Goal: Task Accomplishment & Management: Manage account settings

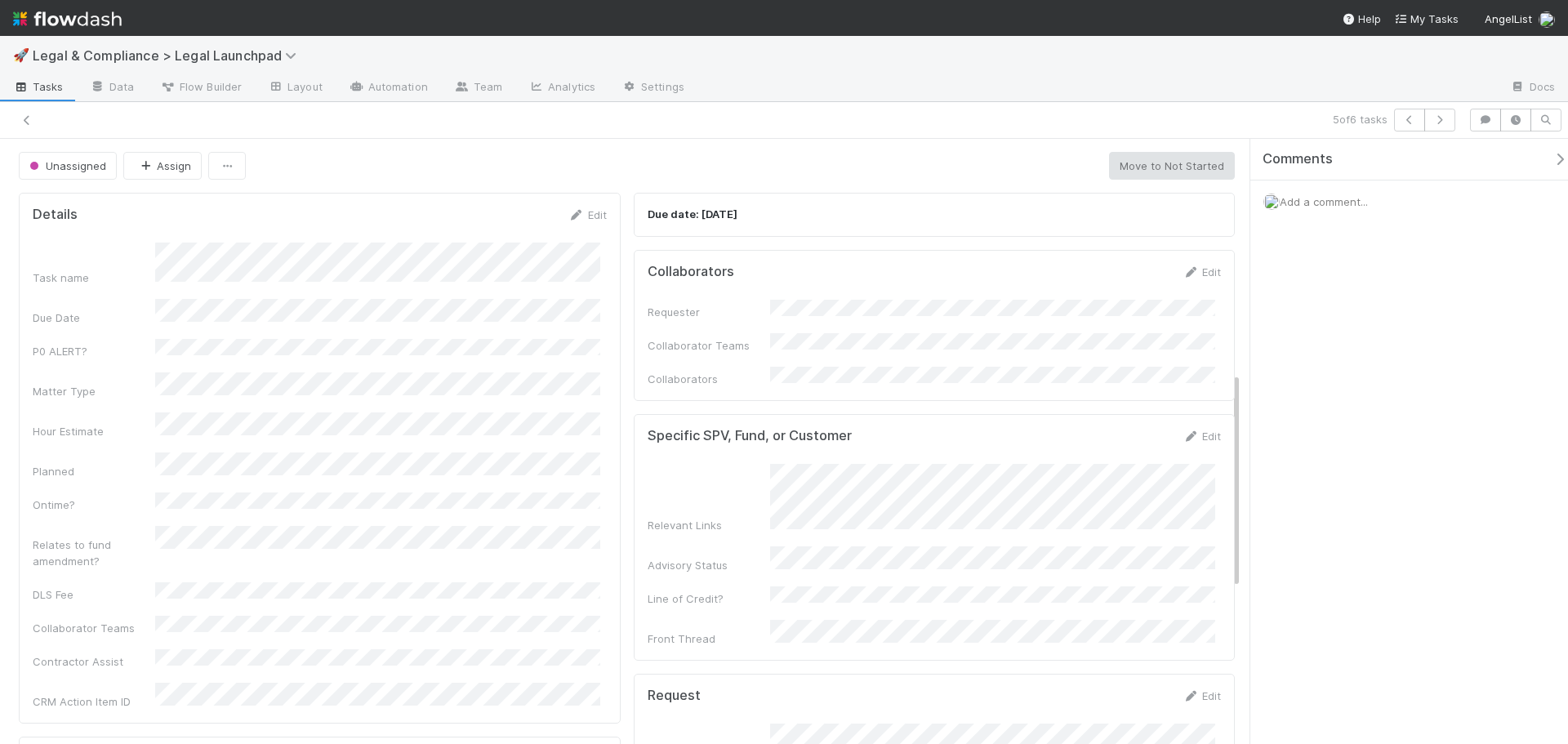
scroll to position [654, 0]
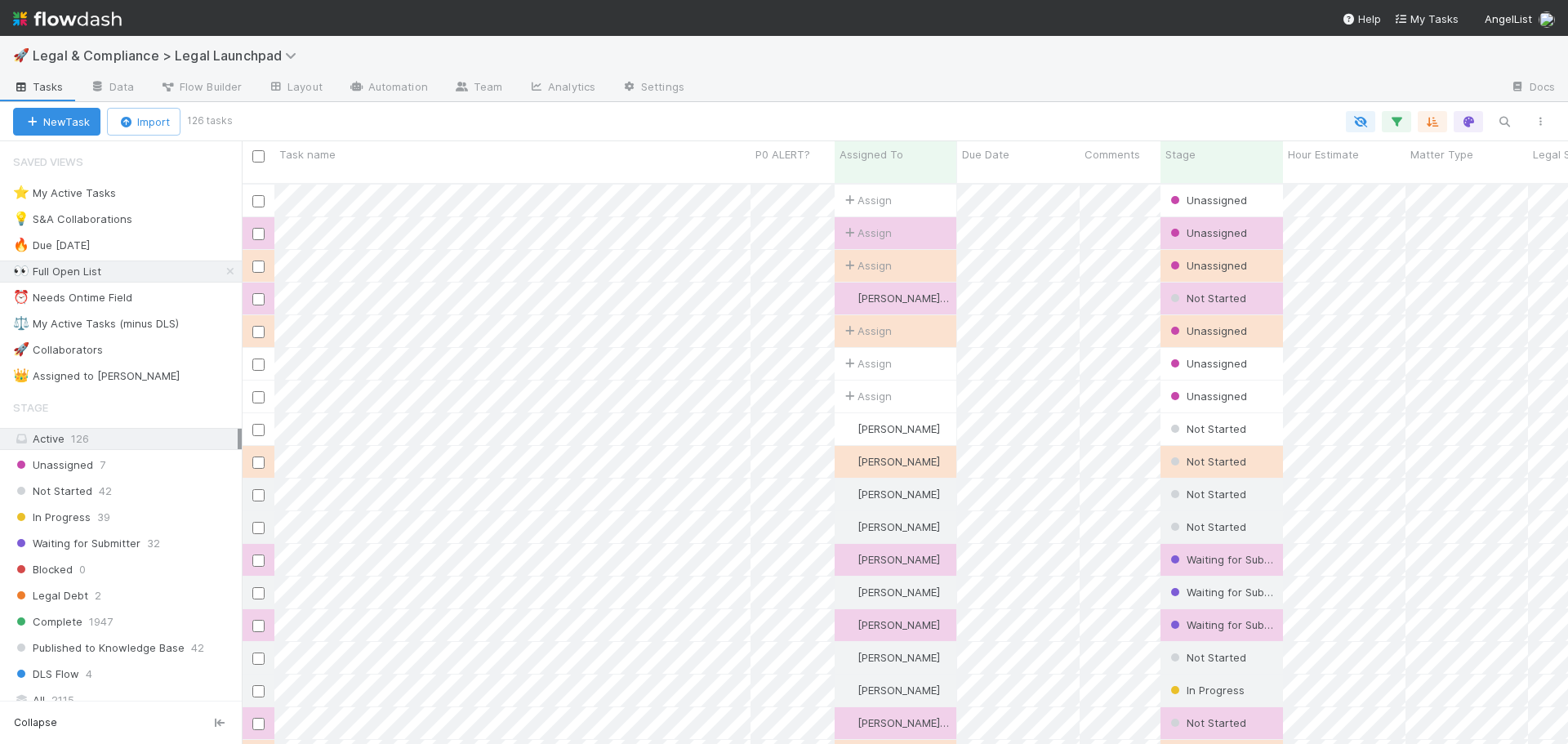
scroll to position [562, 1315]
click at [162, 324] on div "⚖️ My Active Tasks (minus DLS)" at bounding box center [95, 324] width 166 height 21
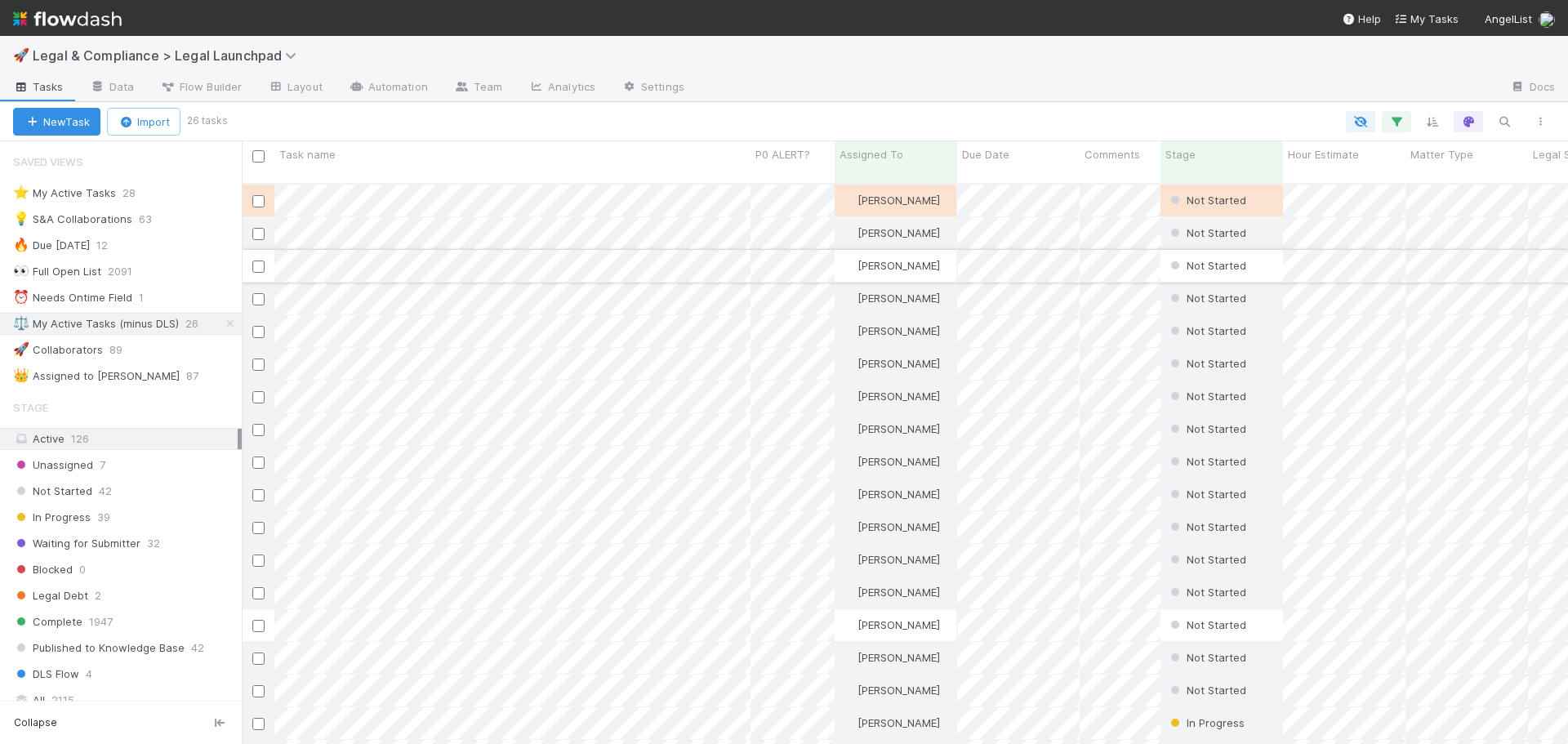
scroll to position [562, 1315]
click at [155, 472] on div "Unassigned 7" at bounding box center [127, 466] width 229 height 21
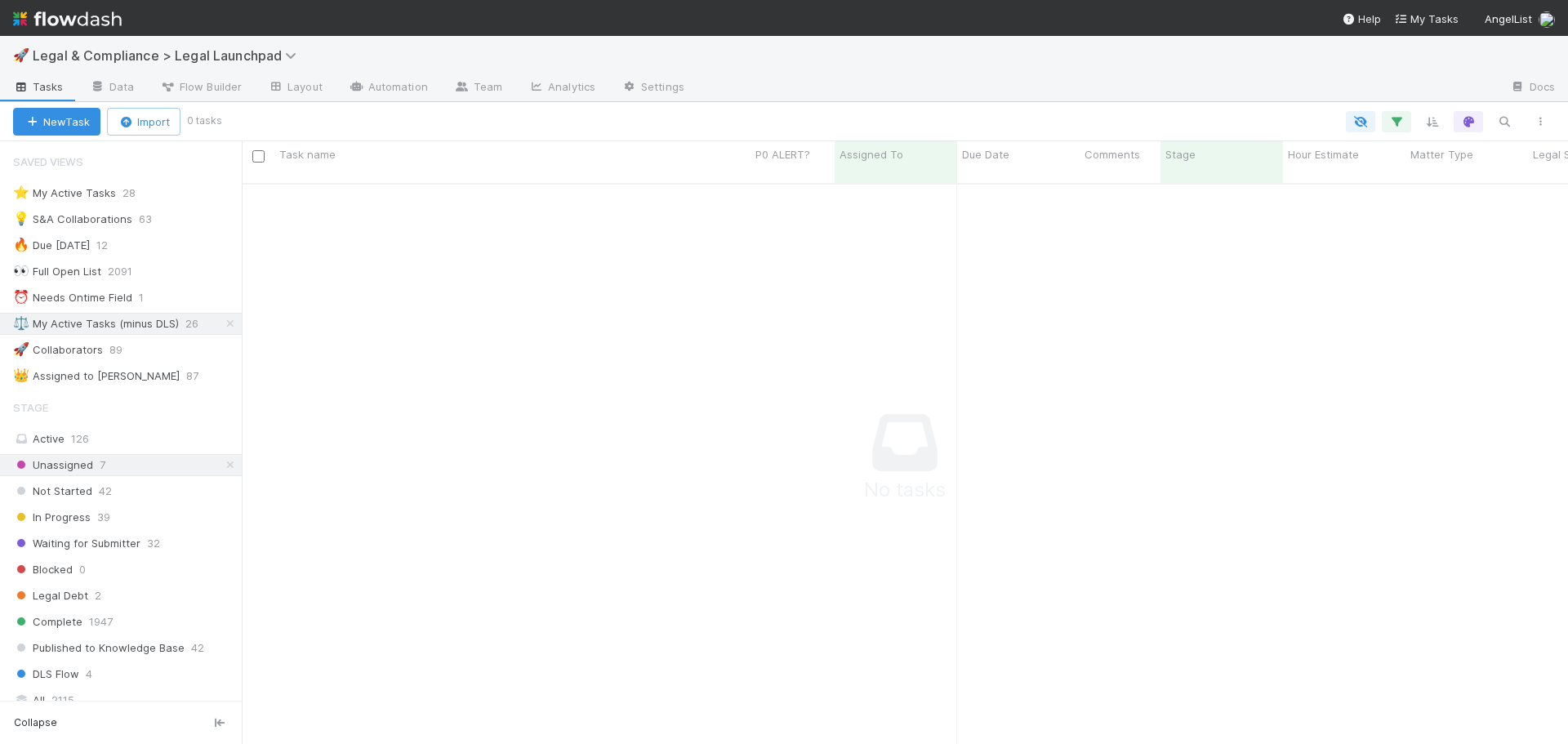
scroll to position [550, 1315]
click at [222, 323] on icon at bounding box center [230, 323] width 16 height 10
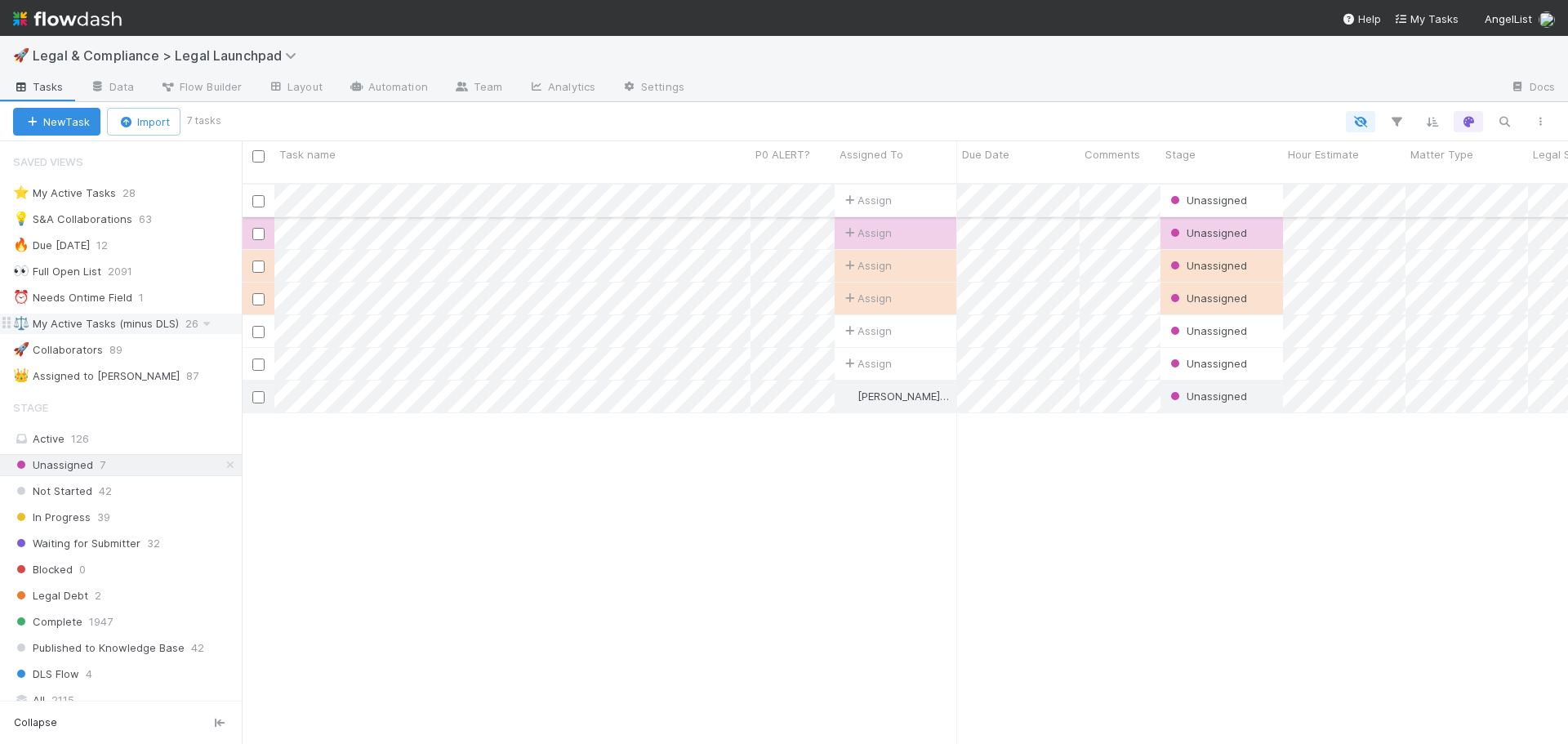
scroll to position [562, 1315]
click at [883, 225] on span "Assign" at bounding box center [866, 232] width 50 height 16
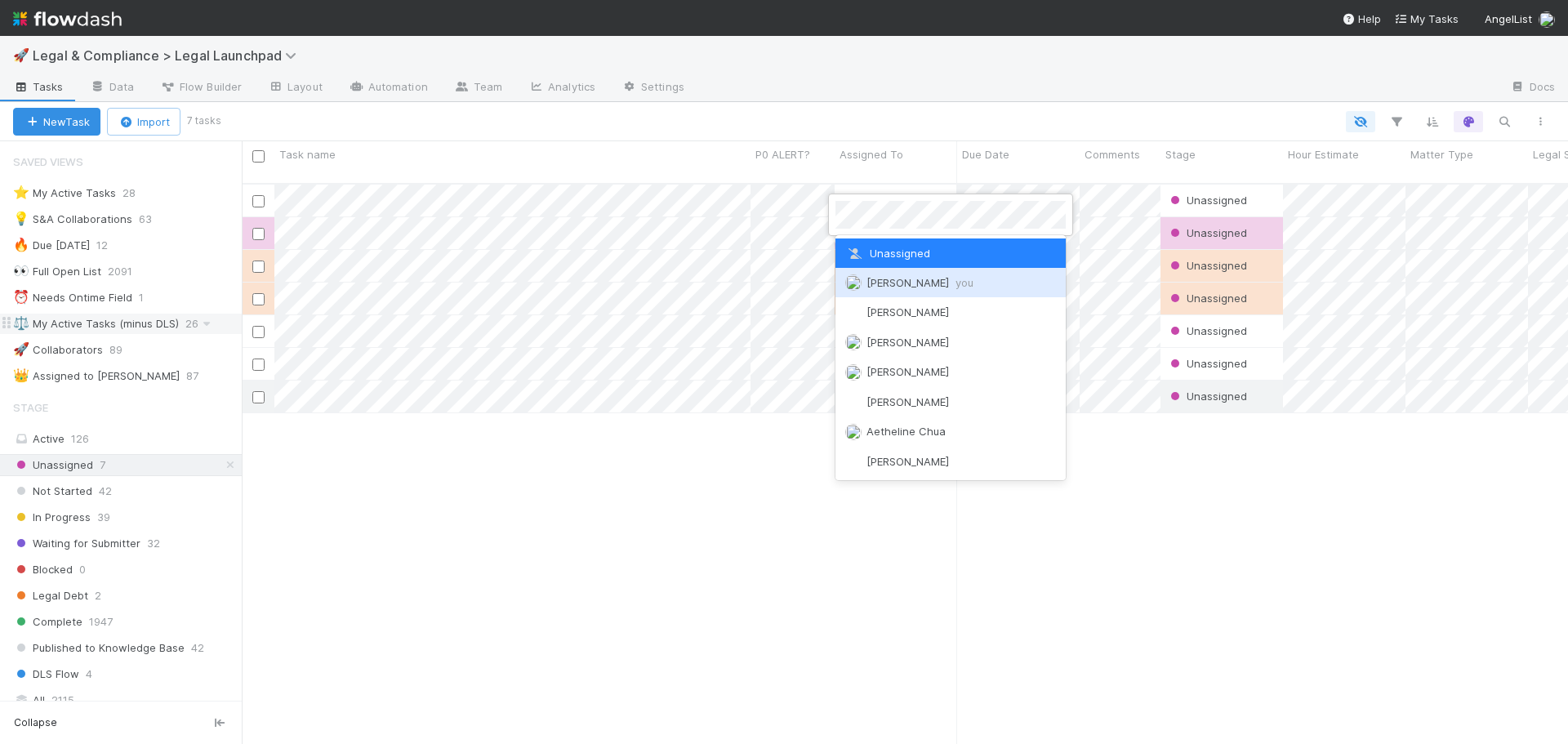
click at [905, 277] on span "Emmett Carrier you" at bounding box center [919, 282] width 107 height 13
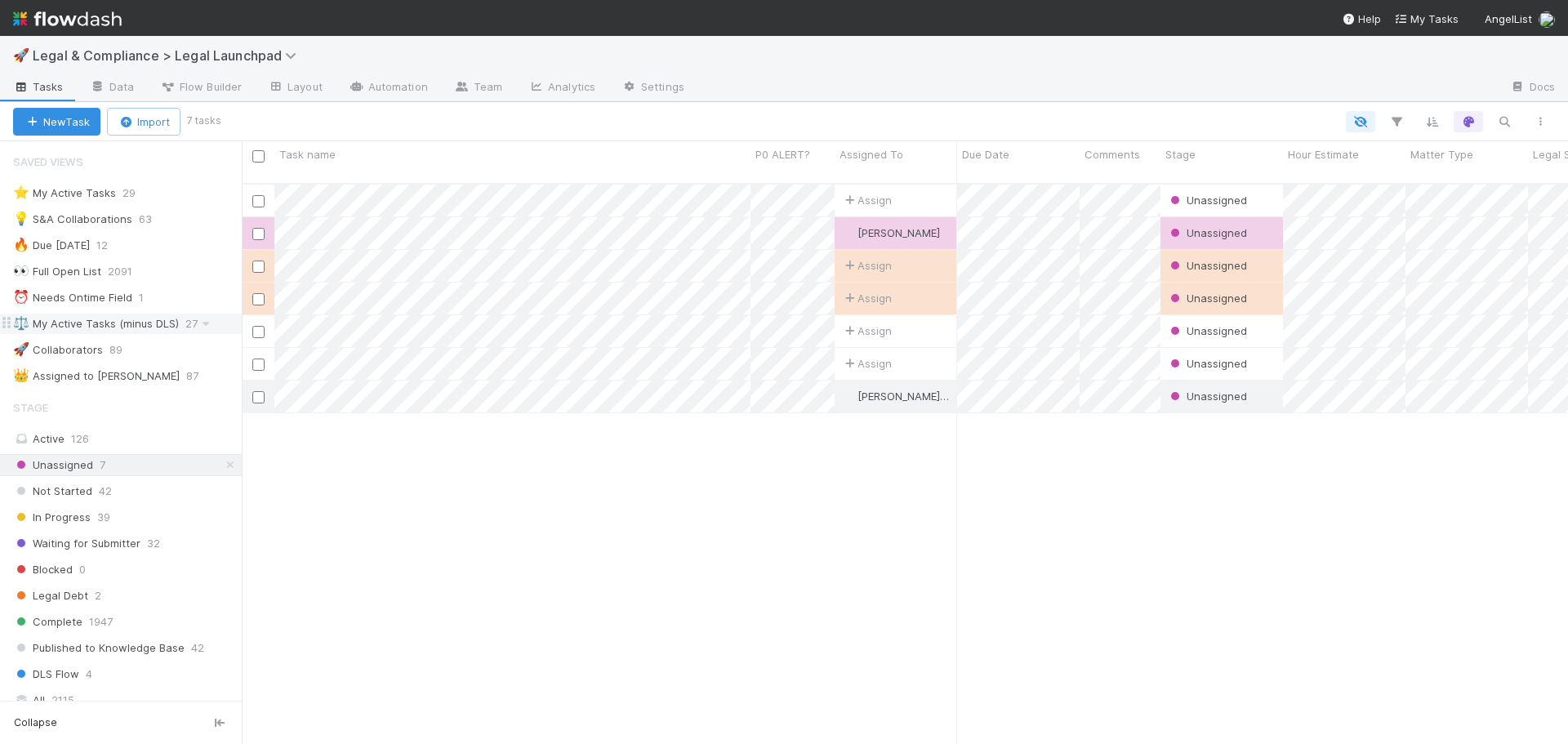
click at [168, 323] on div "⚖️ My Active Tasks (minus DLS)" at bounding box center [95, 324] width 166 height 21
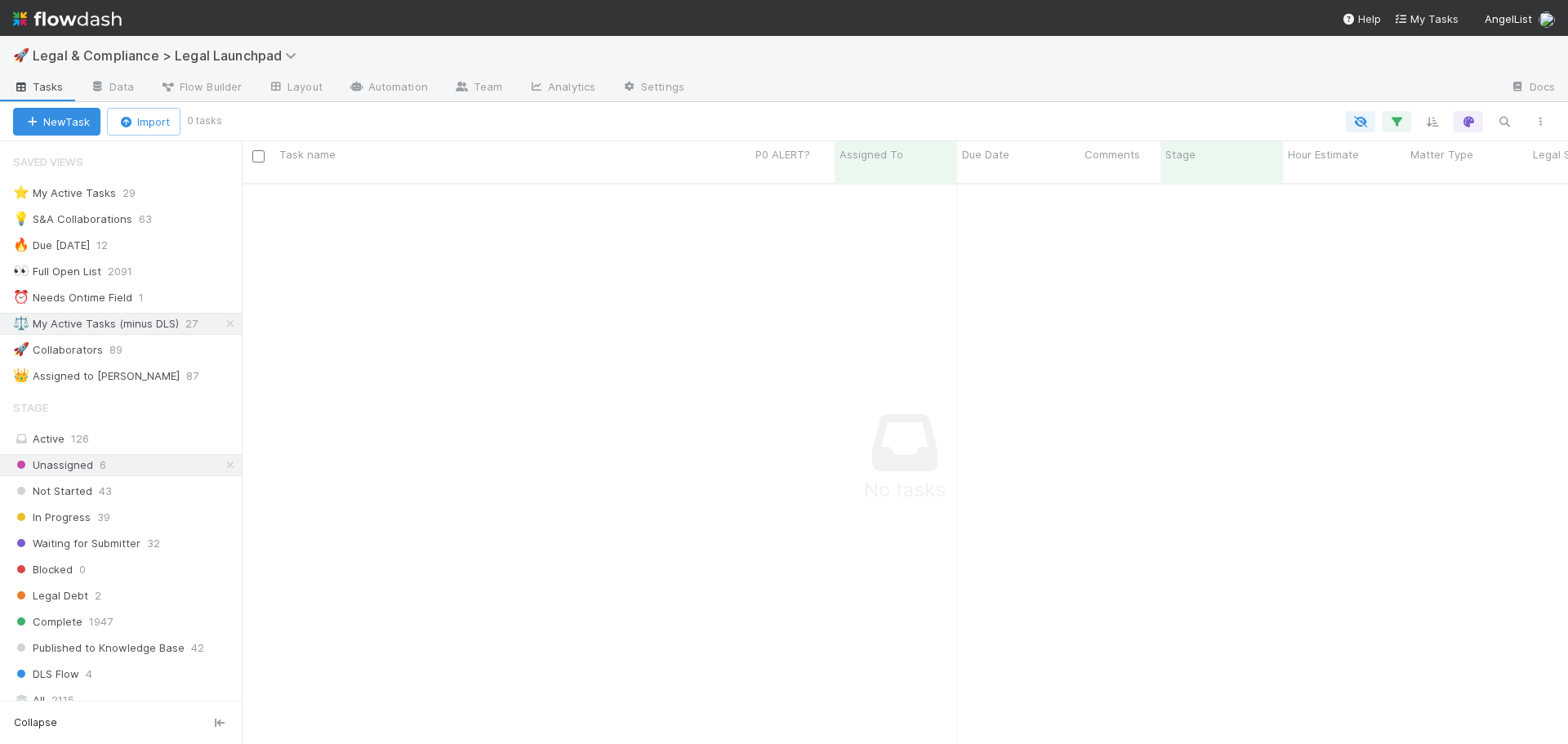
scroll to position [550, 1315]
click at [222, 462] on icon at bounding box center [230, 465] width 16 height 10
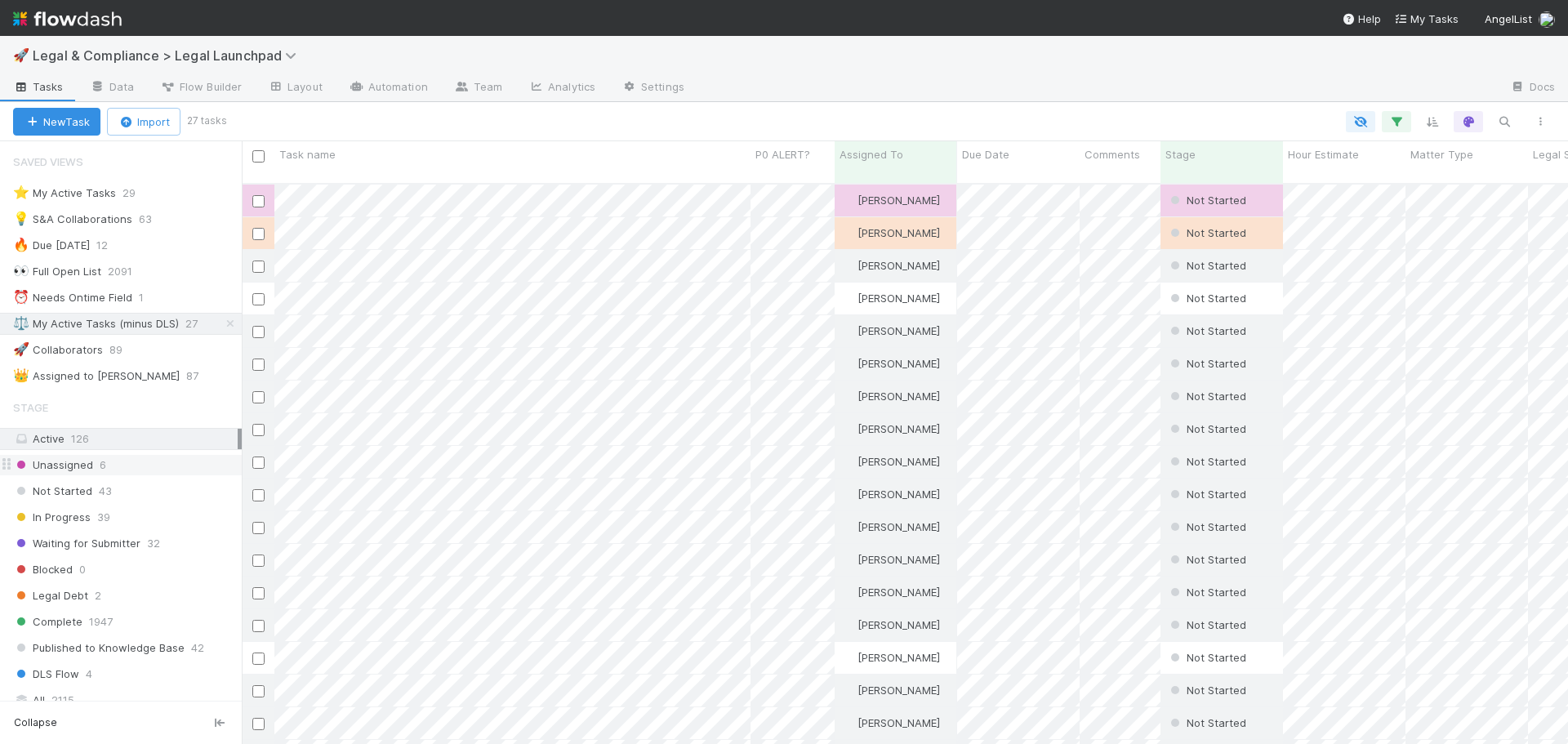
scroll to position [562, 1315]
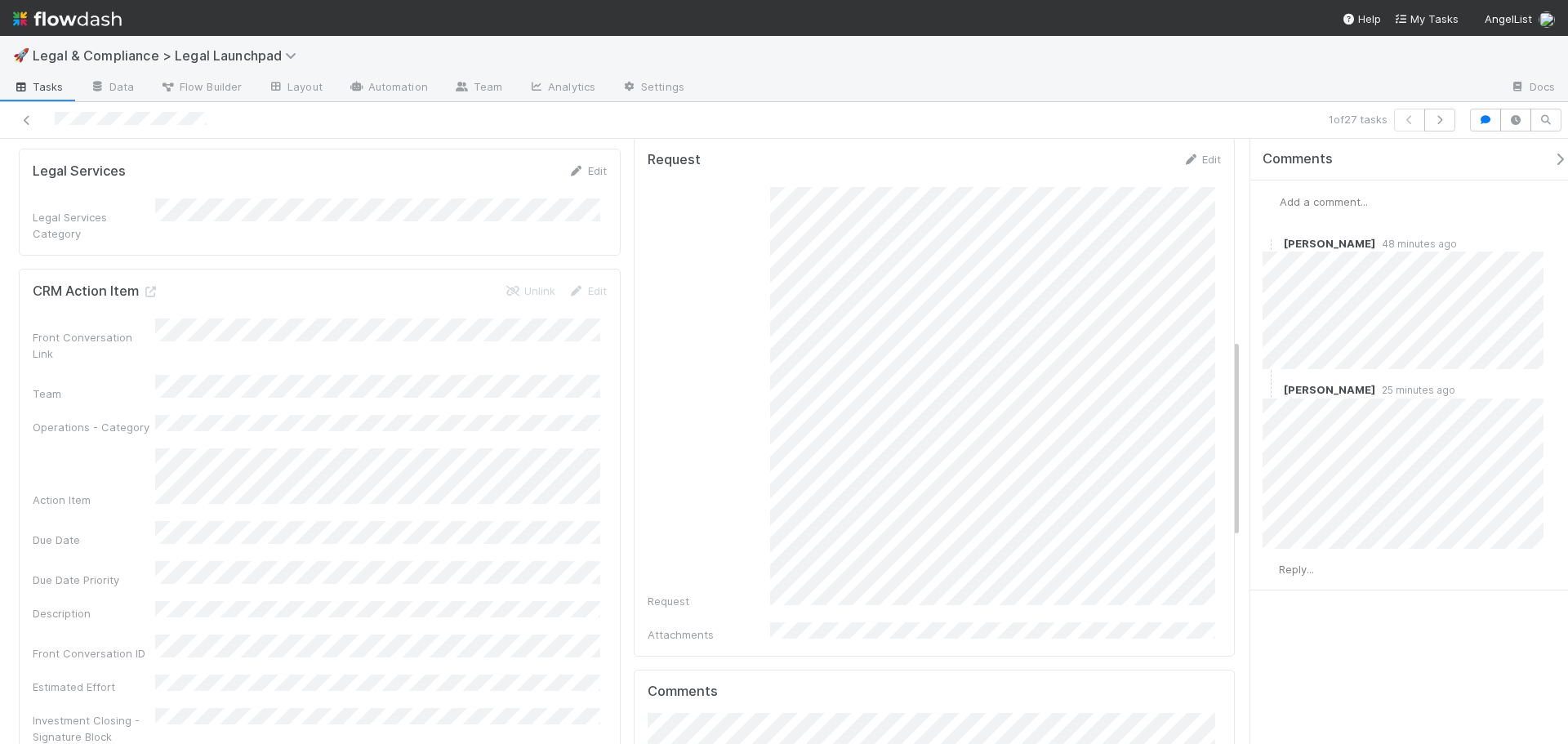
scroll to position [980, 0]
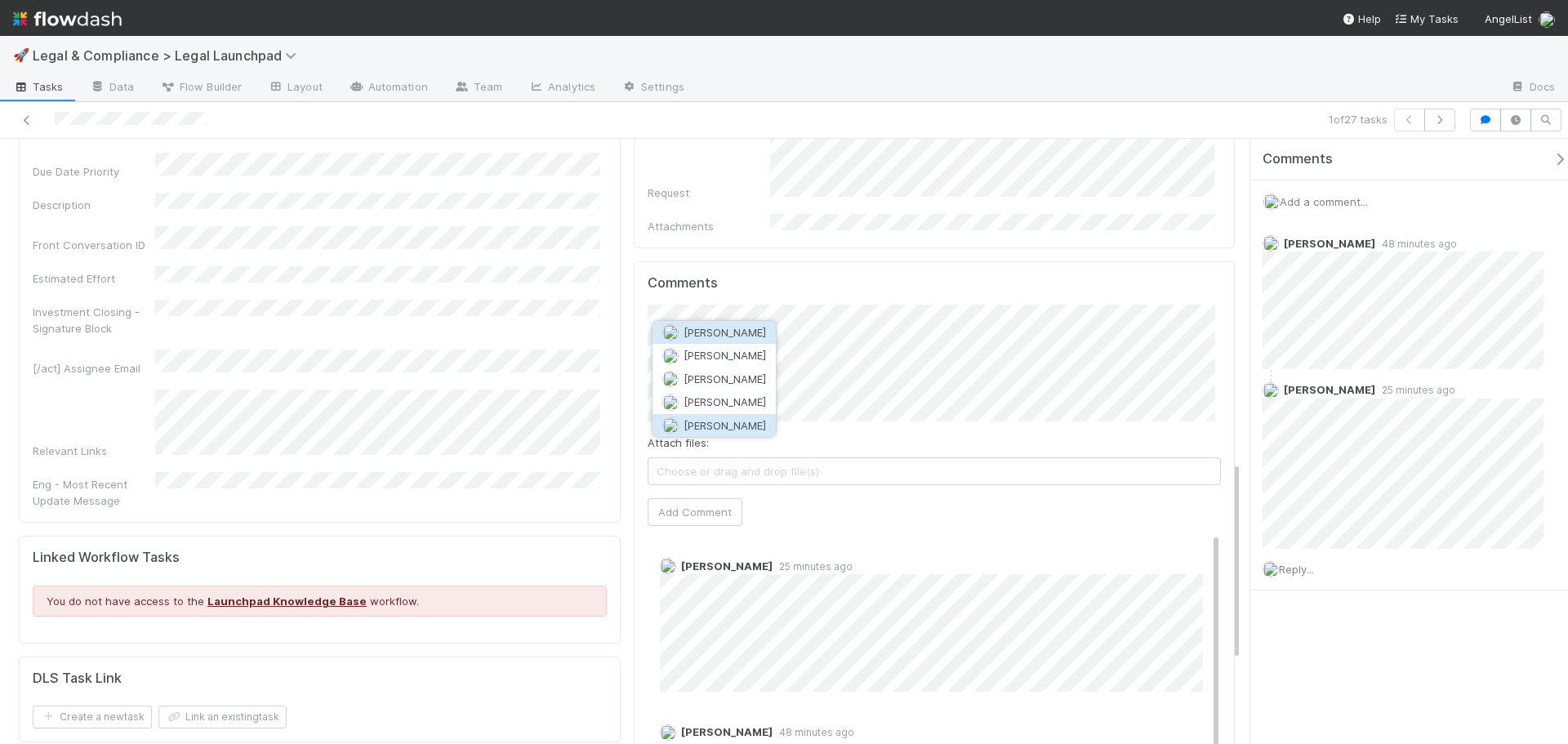
click at [748, 417] on button "Tarina Touret" at bounding box center [715, 426] width 123 height 23
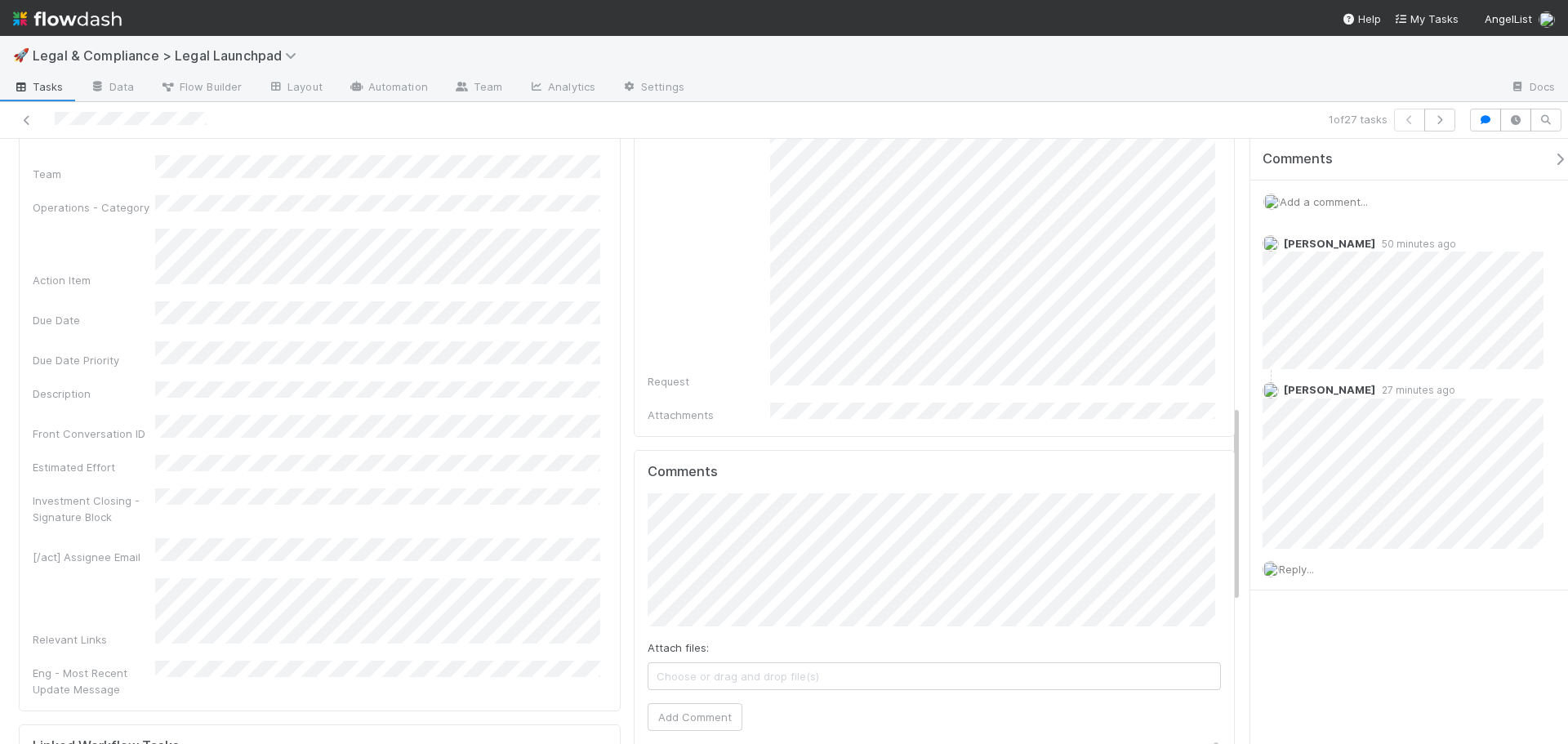
scroll to position [817, 0]
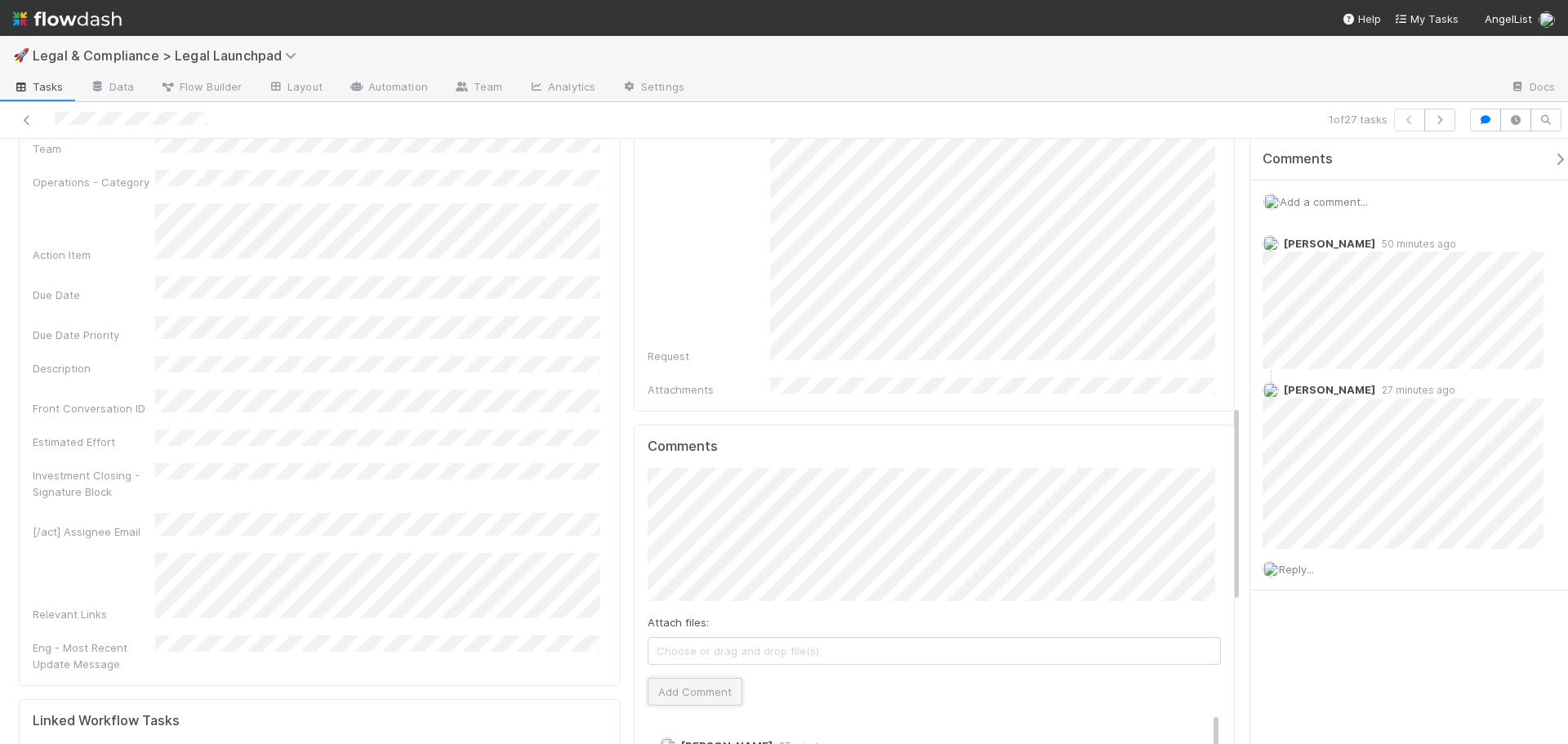
click at [675, 678] on button "Add Comment" at bounding box center [695, 692] width 95 height 28
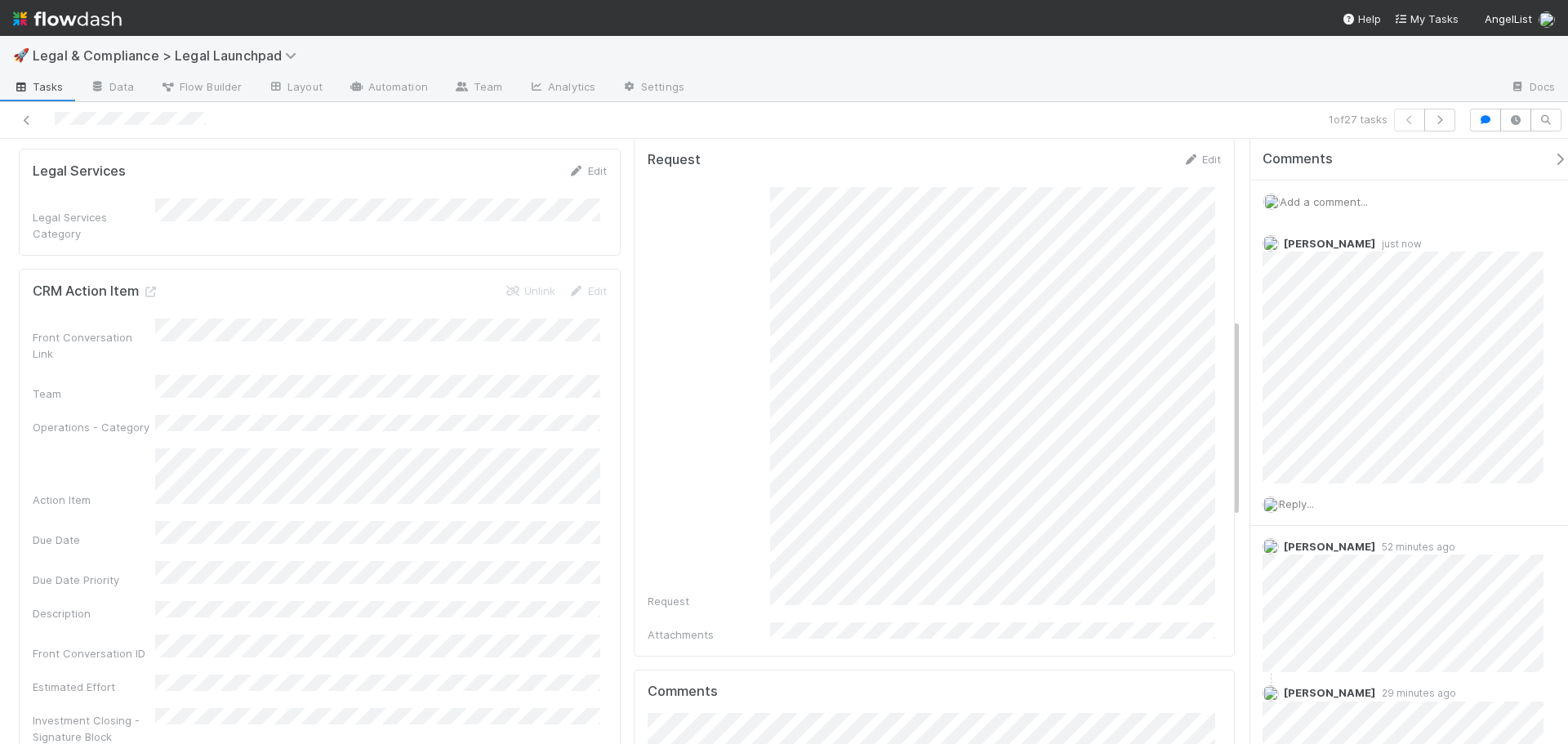
scroll to position [0, 0]
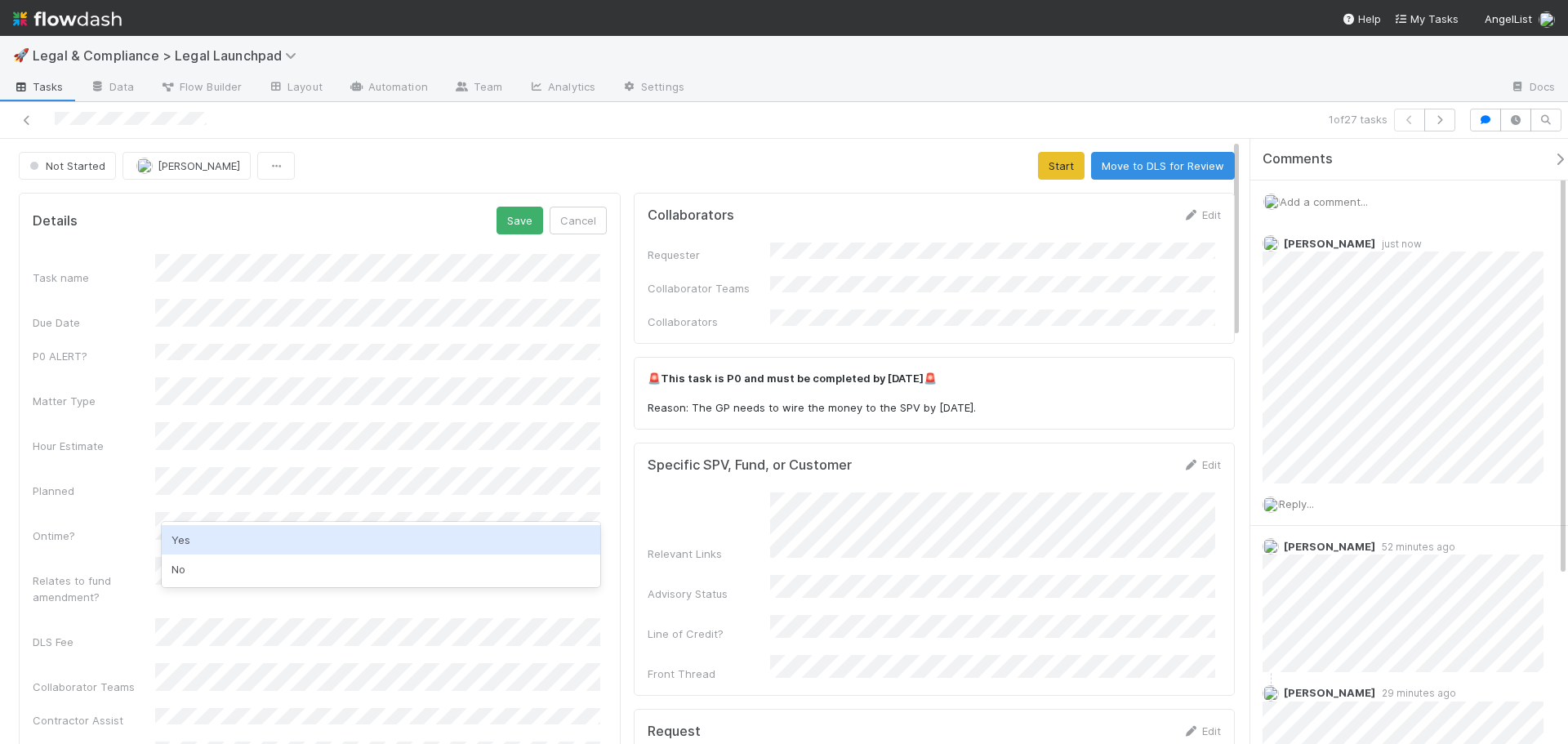
click at [276, 533] on div "Yes" at bounding box center [381, 540] width 439 height 29
click at [73, 483] on div "Planned" at bounding box center [94, 491] width 122 height 16
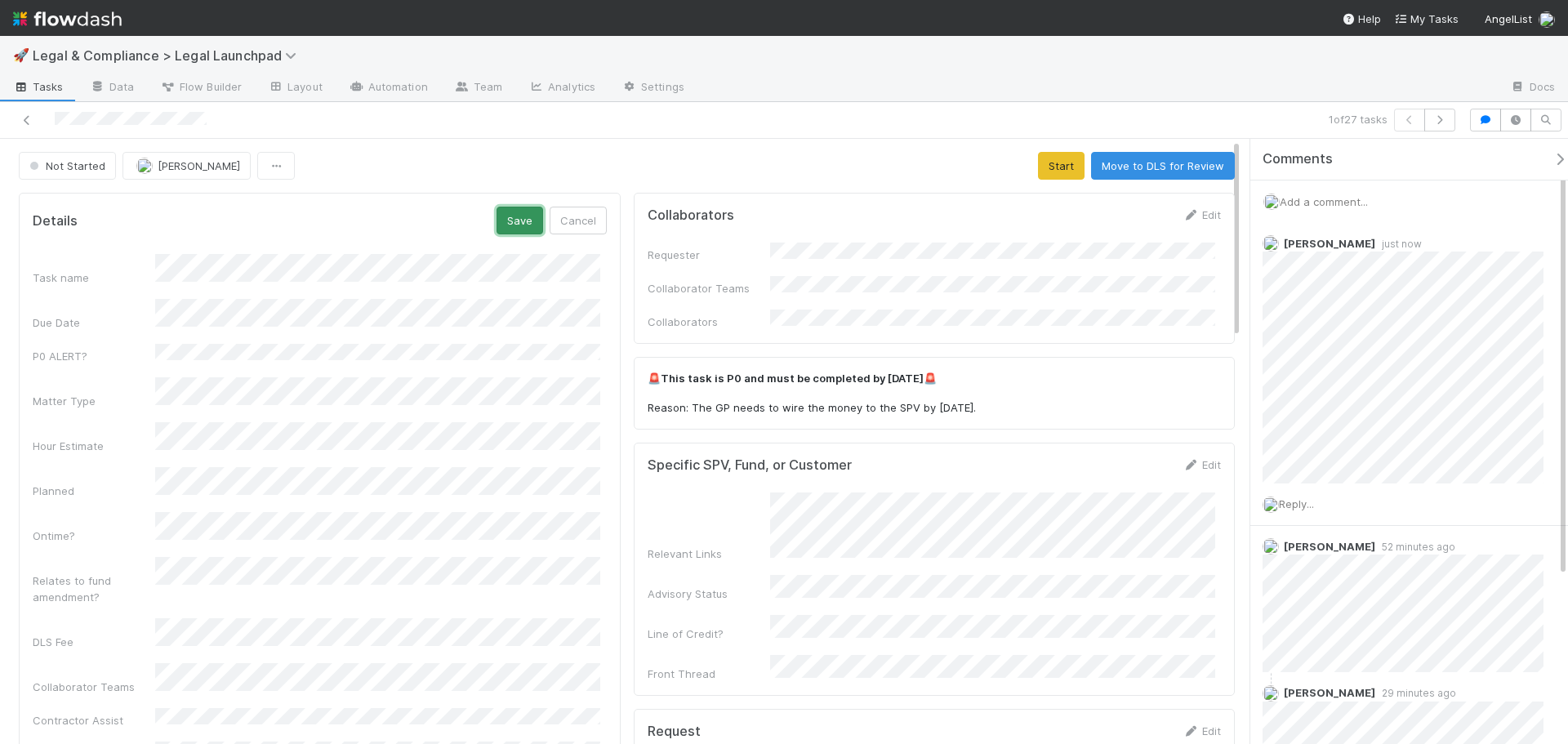
click at [519, 214] on button "Save" at bounding box center [520, 220] width 47 height 28
click at [1046, 166] on button "Start" at bounding box center [1062, 166] width 47 height 28
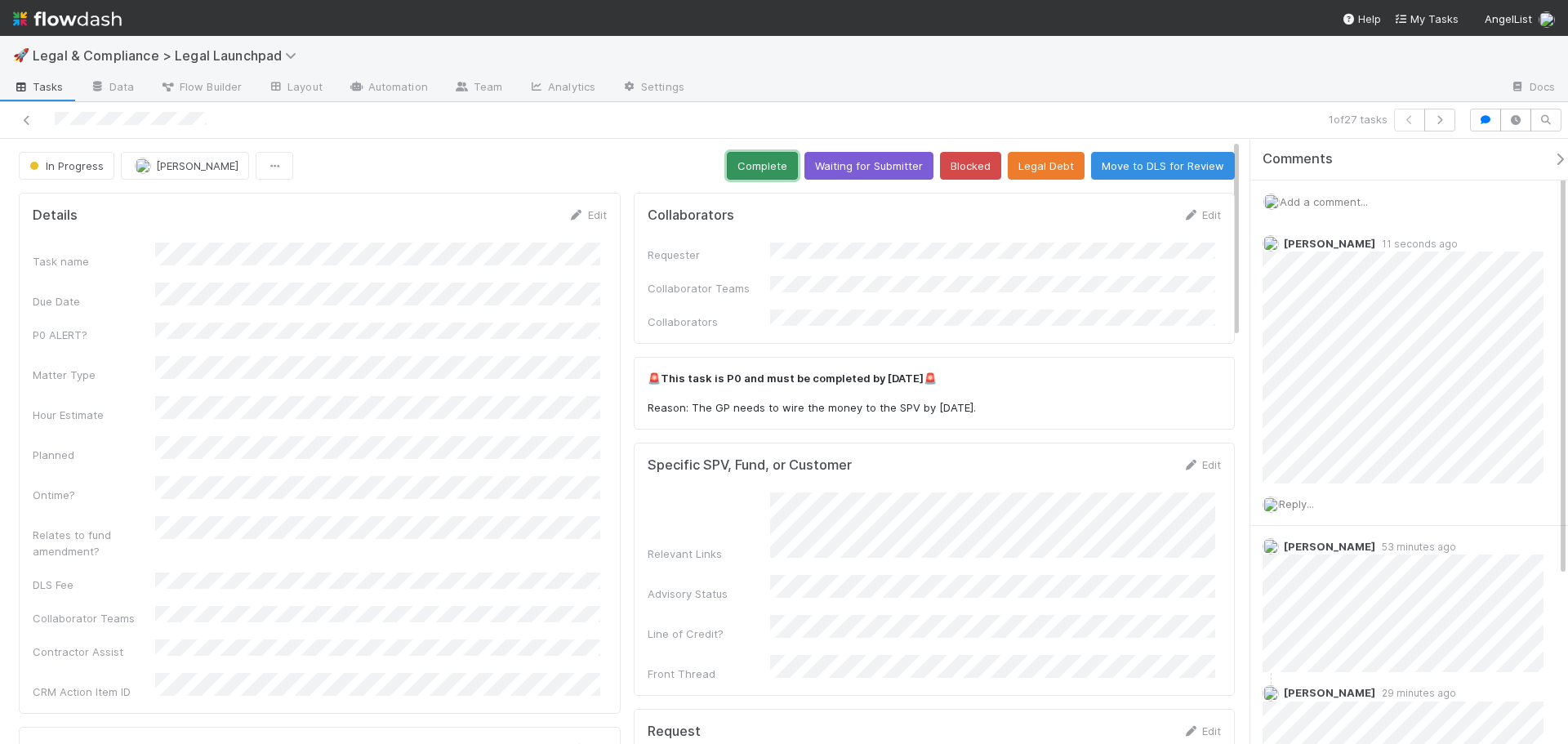
click at [778, 163] on button "Complete" at bounding box center [762, 166] width 71 height 28
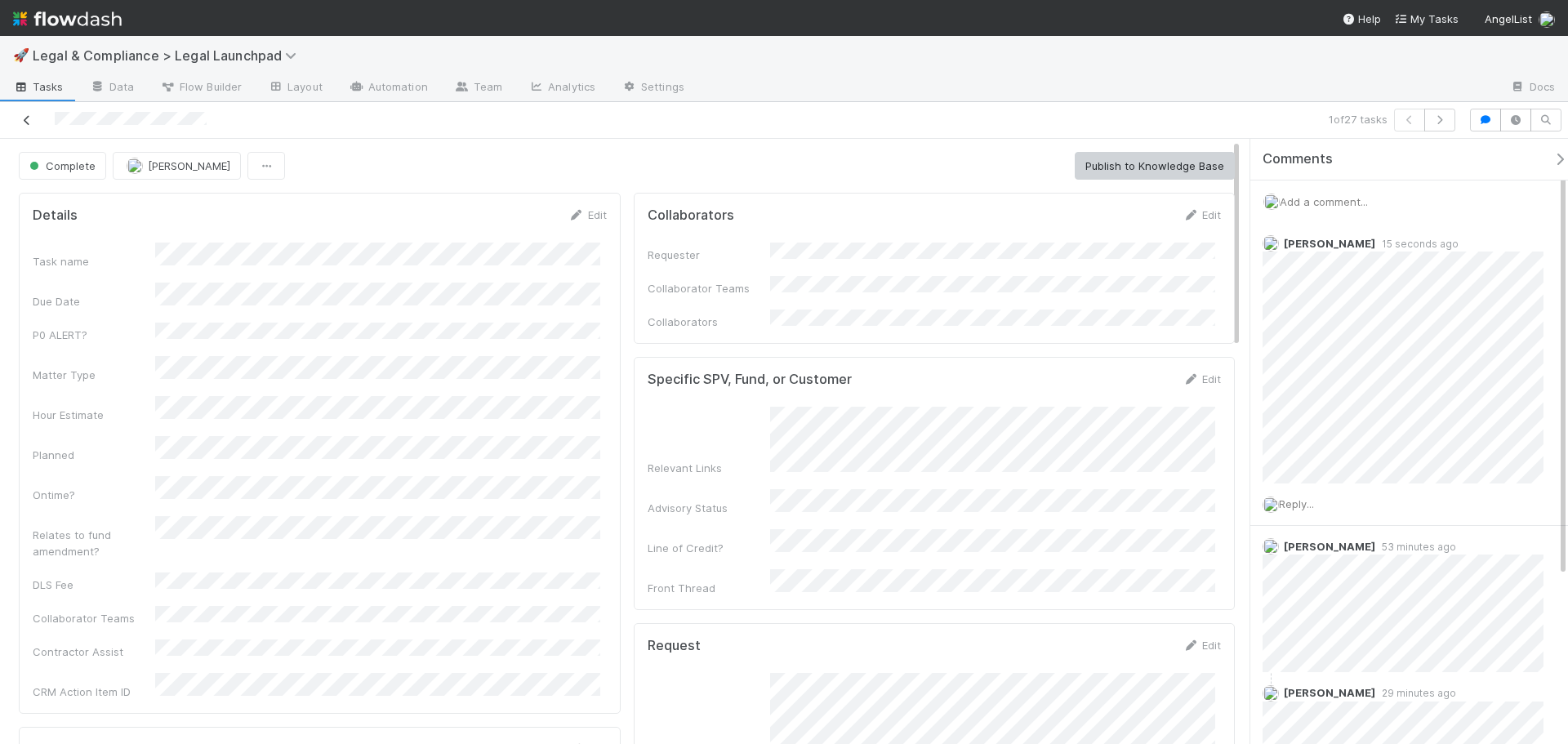
click at [26, 119] on icon at bounding box center [27, 121] width 16 height 10
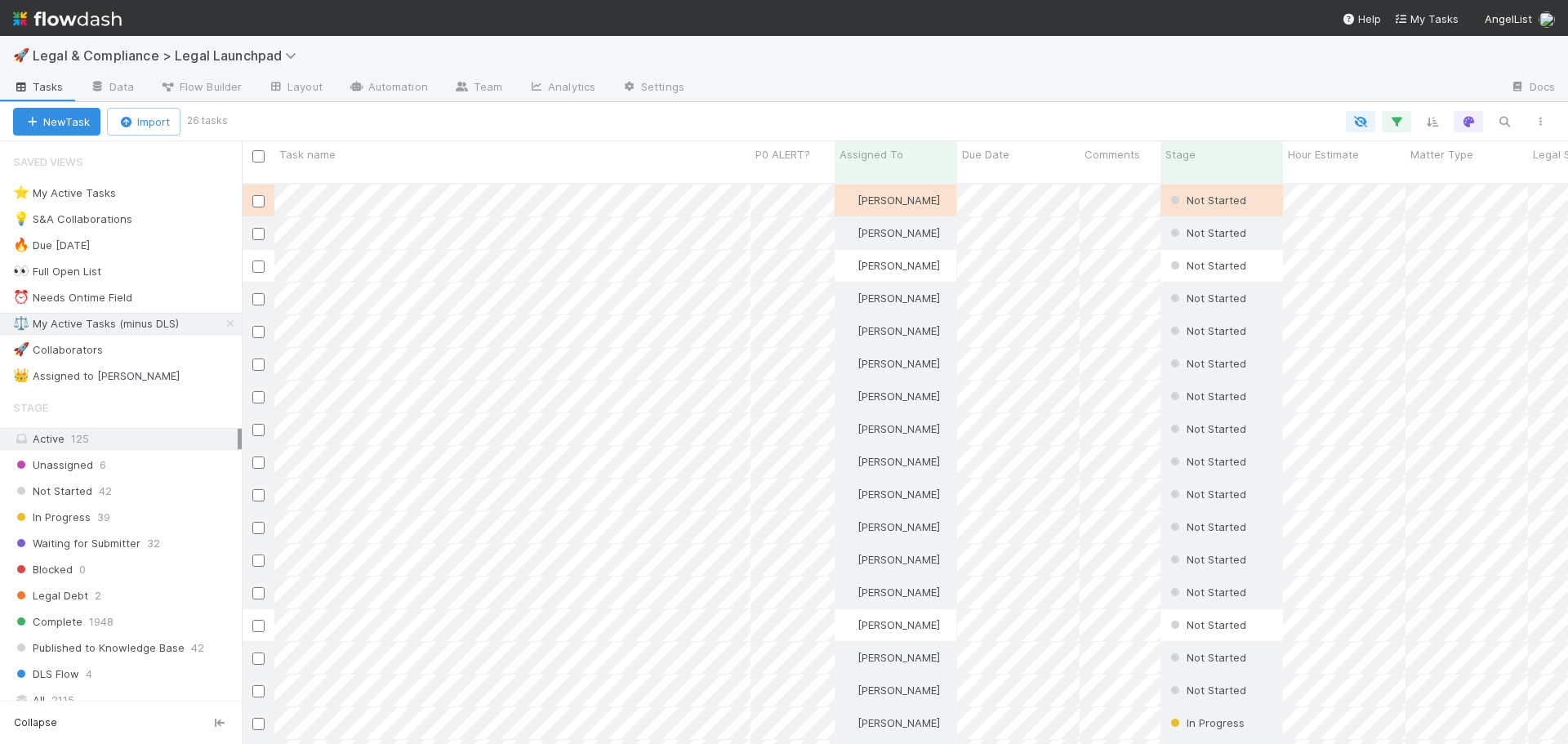
scroll to position [562, 1315]
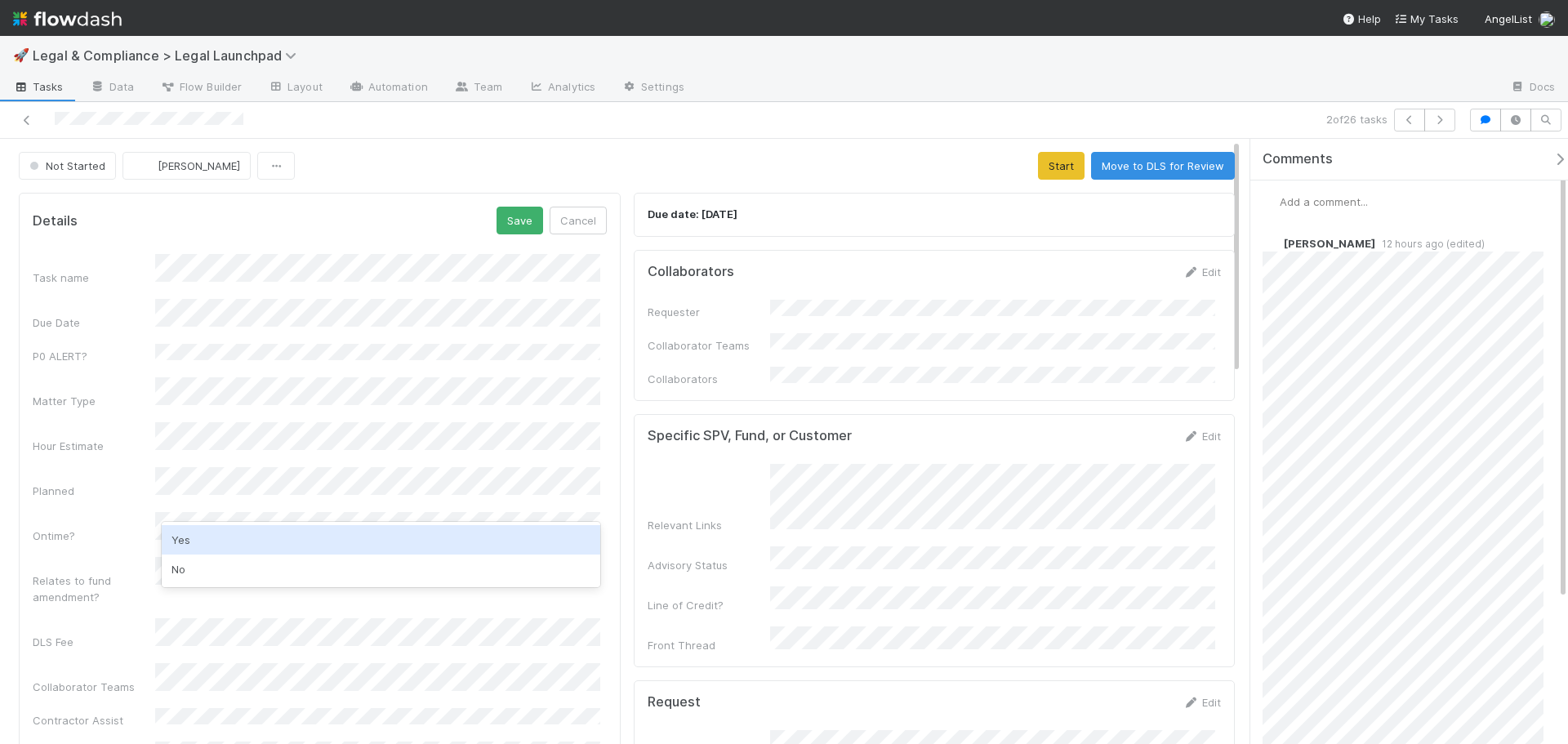
click at [230, 536] on div "Yes" at bounding box center [381, 540] width 439 height 29
click at [117, 483] on div "Planned" at bounding box center [94, 491] width 122 height 16
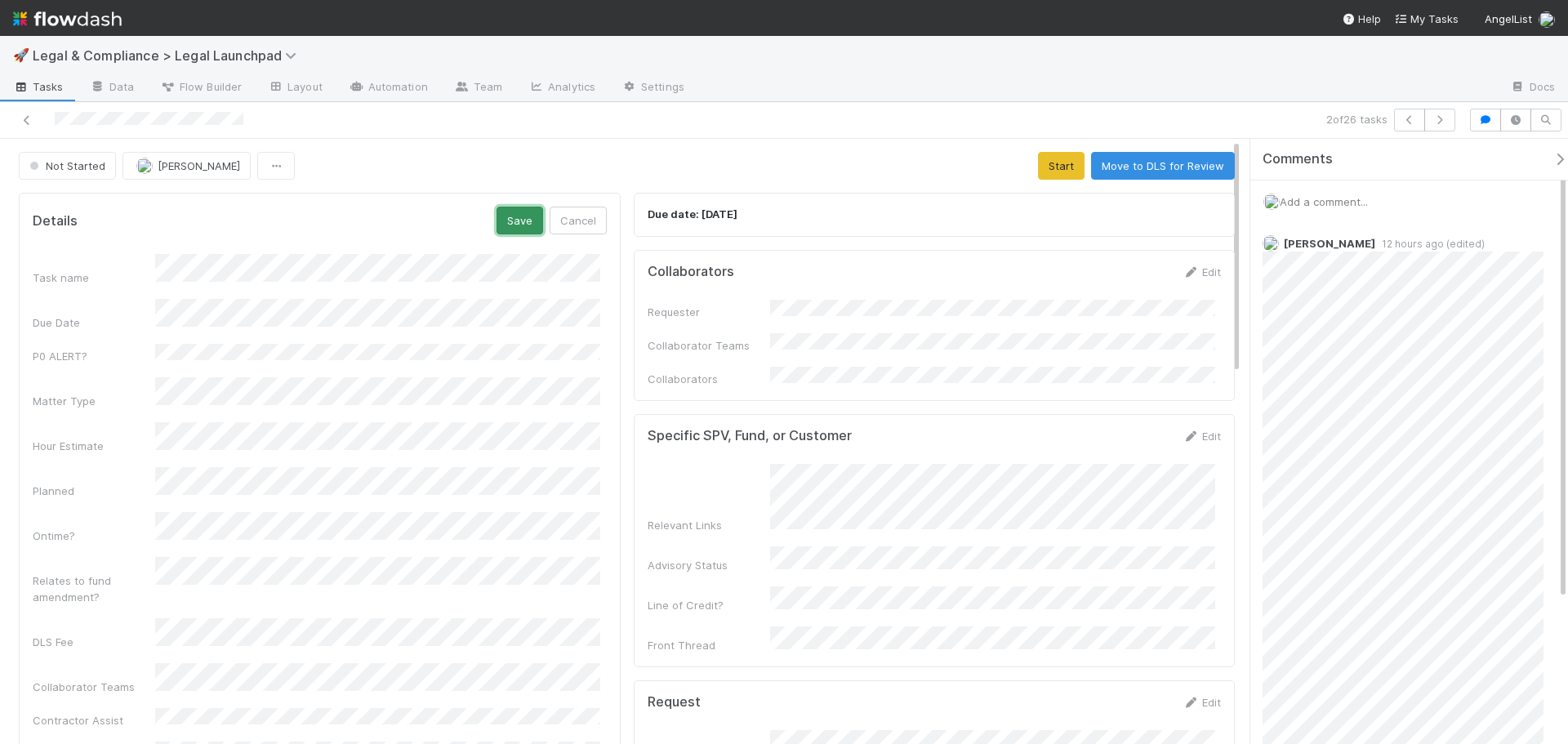
click at [527, 227] on button "Save" at bounding box center [520, 220] width 47 height 28
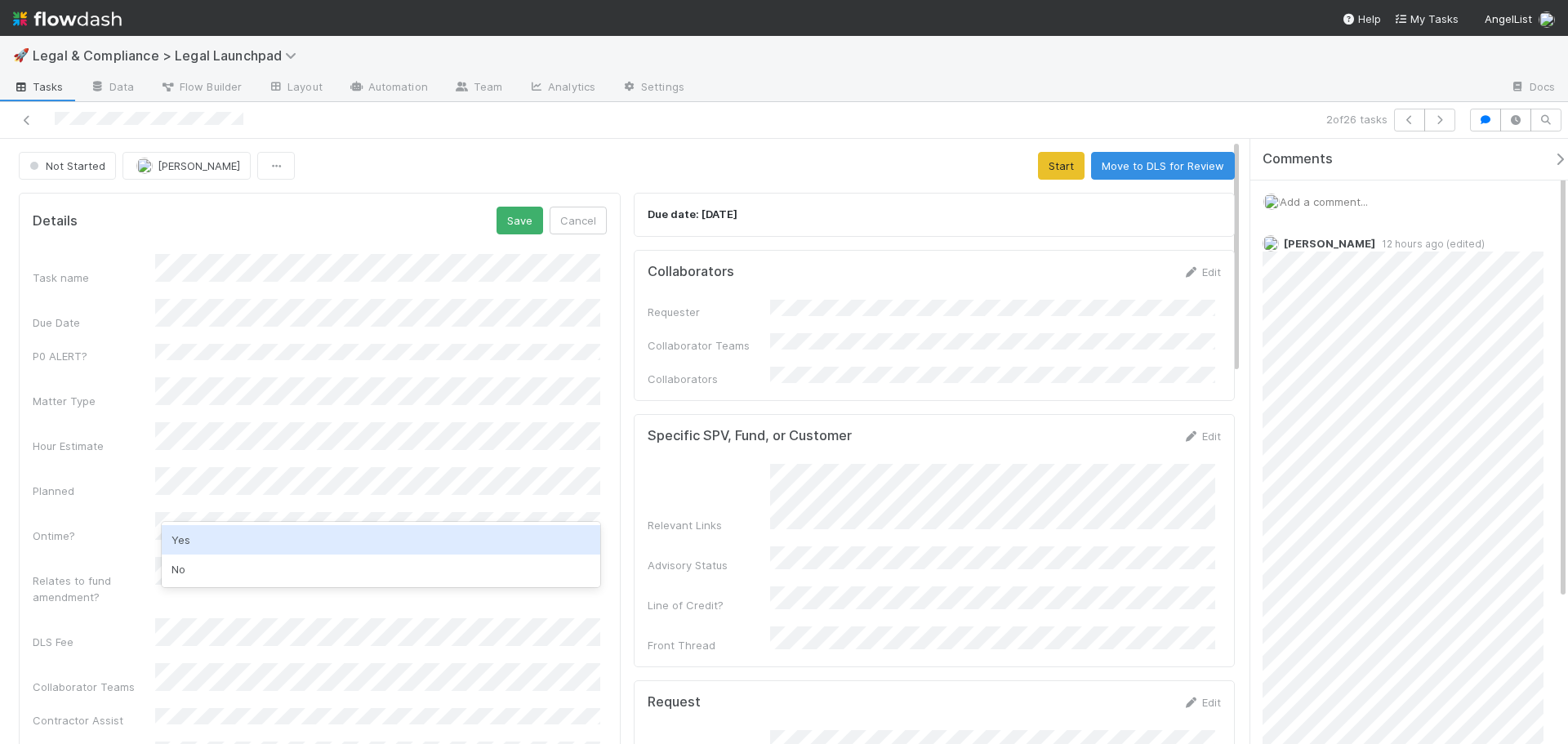
click at [252, 531] on div "Yes" at bounding box center [381, 540] width 439 height 29
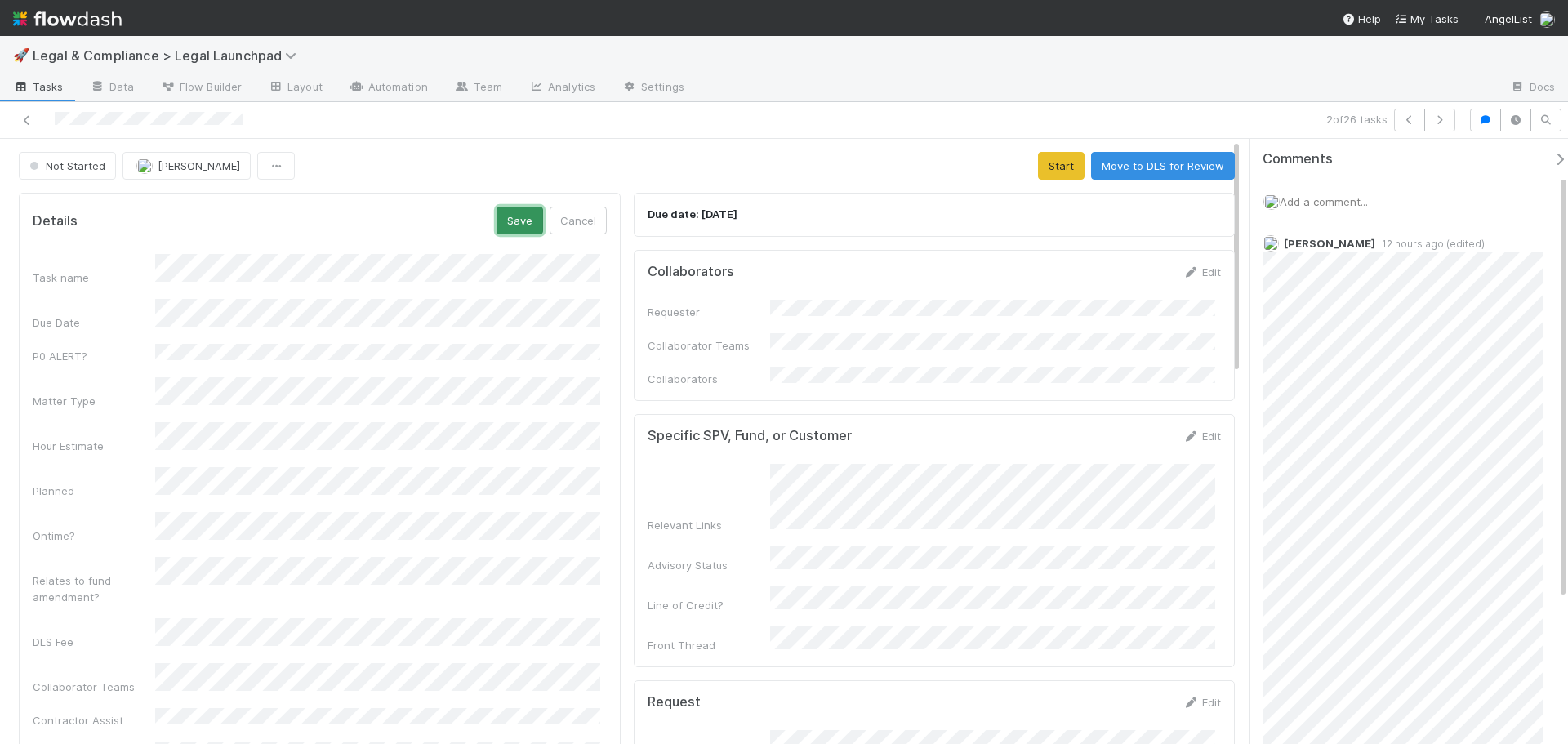
click at [506, 219] on button "Save" at bounding box center [520, 220] width 47 height 28
click at [1041, 172] on button "Start" at bounding box center [1062, 166] width 47 height 28
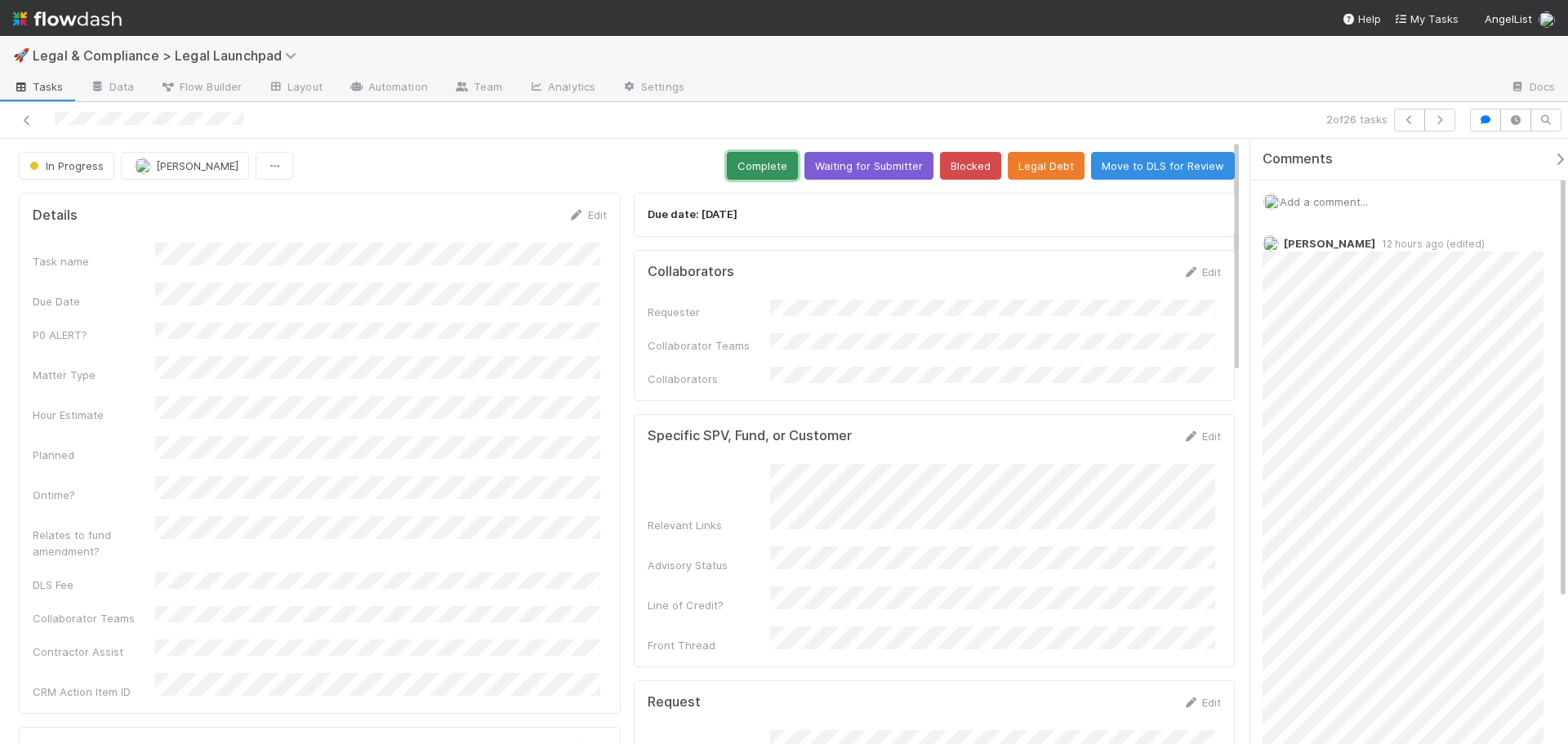
click at [768, 159] on button "Complete" at bounding box center [762, 166] width 71 height 28
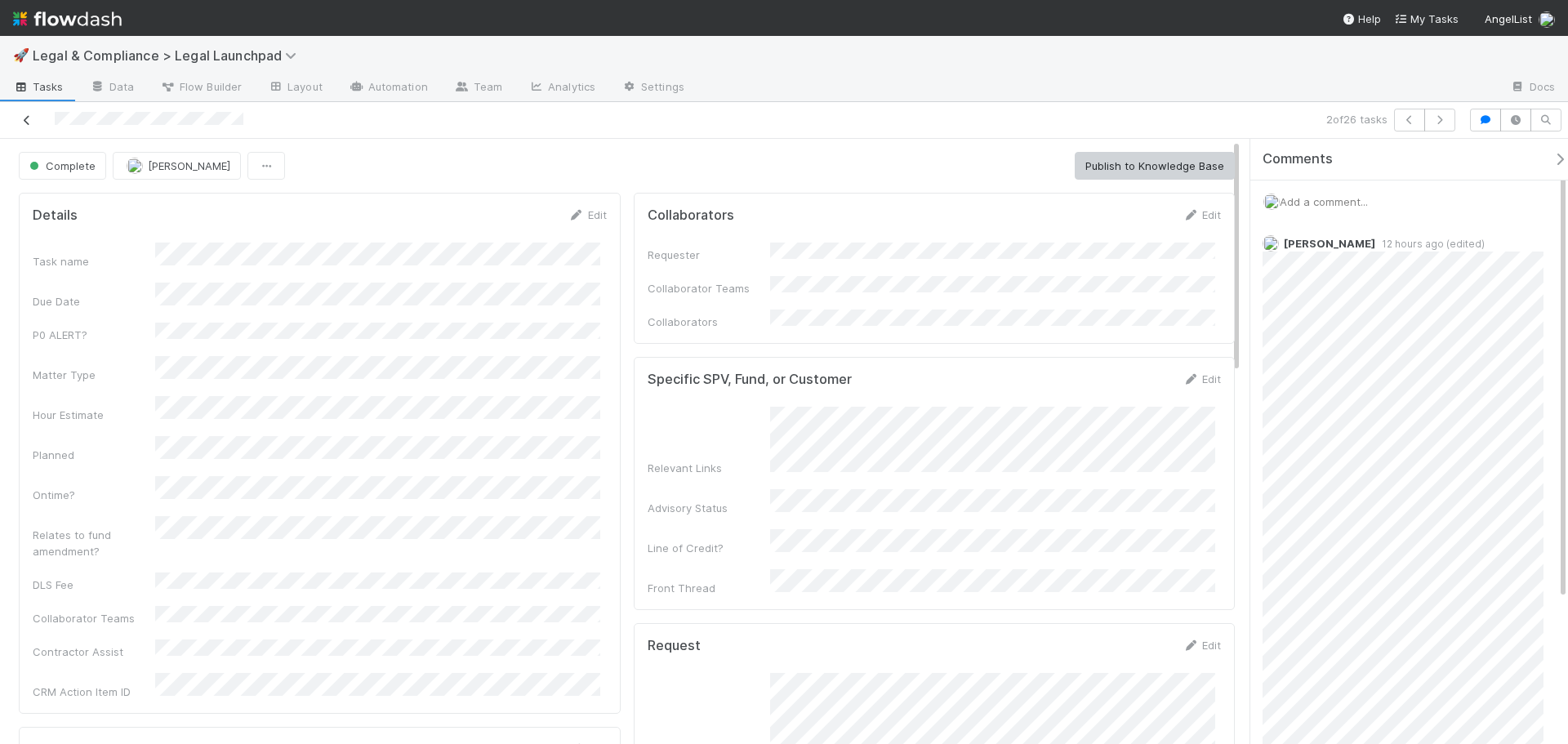
click at [23, 120] on icon at bounding box center [27, 121] width 16 height 10
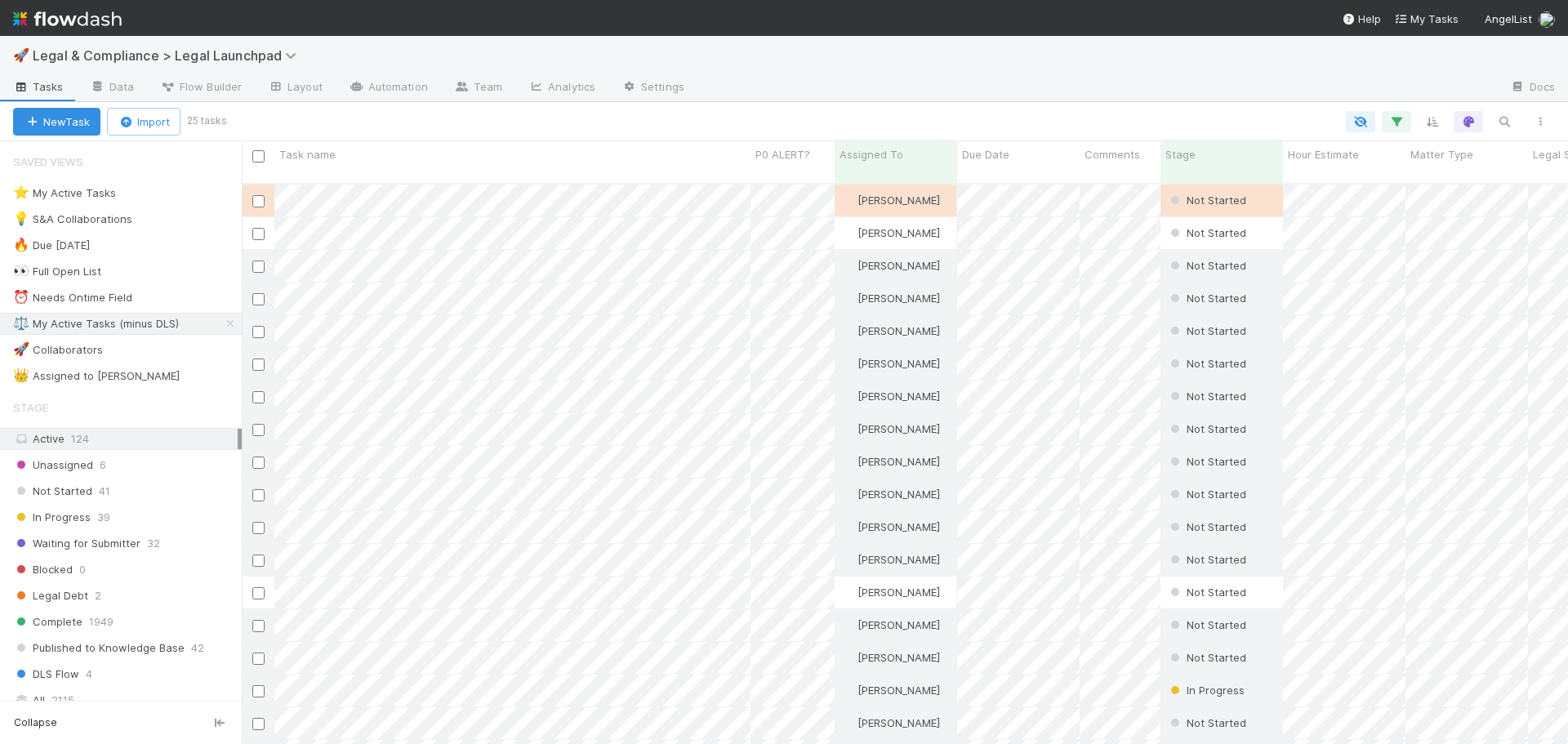
scroll to position [562, 1315]
click at [169, 320] on div "⚖️ My Active Tasks (minus DLS)" at bounding box center [95, 324] width 166 height 21
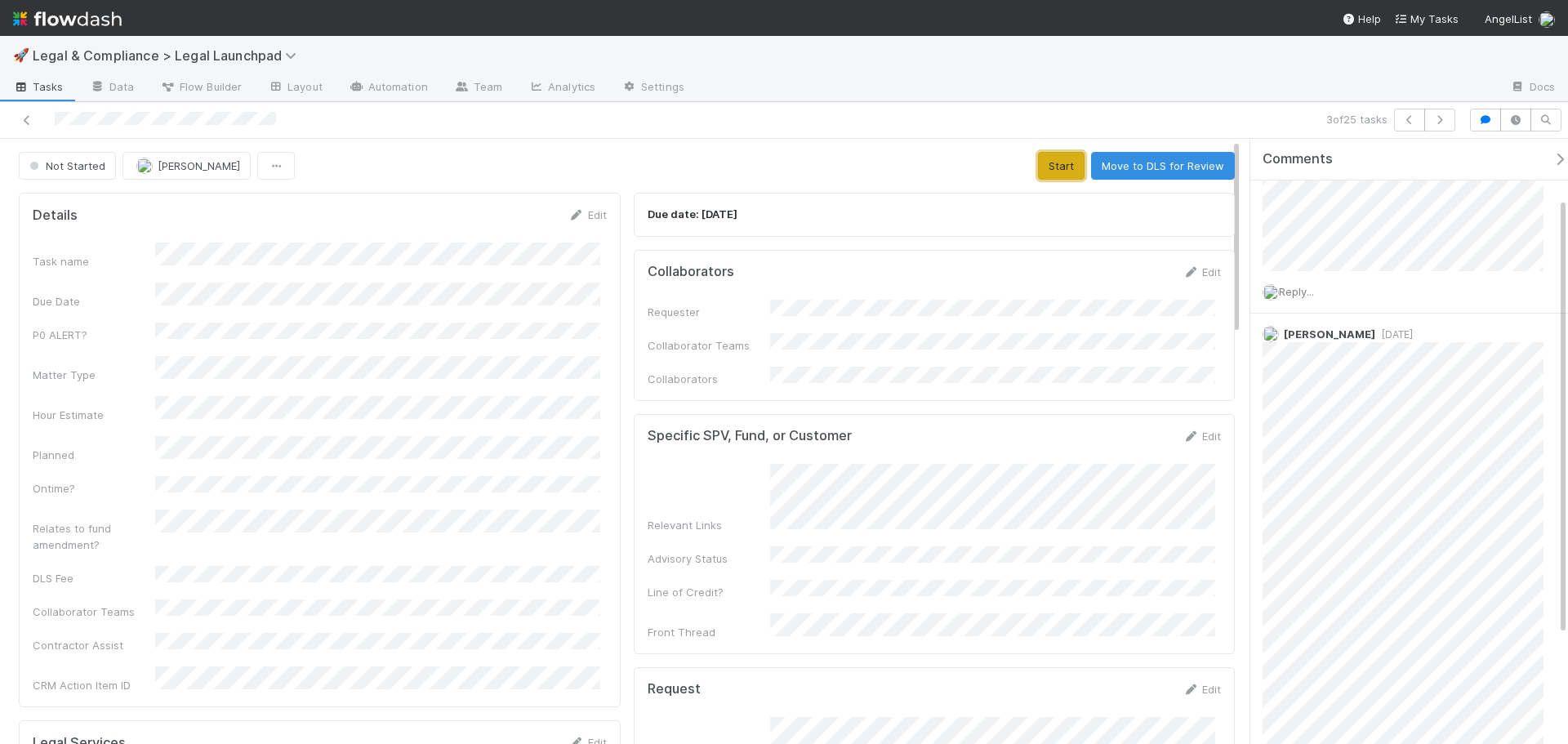
click at [1043, 156] on button "Start" at bounding box center [1062, 166] width 47 height 28
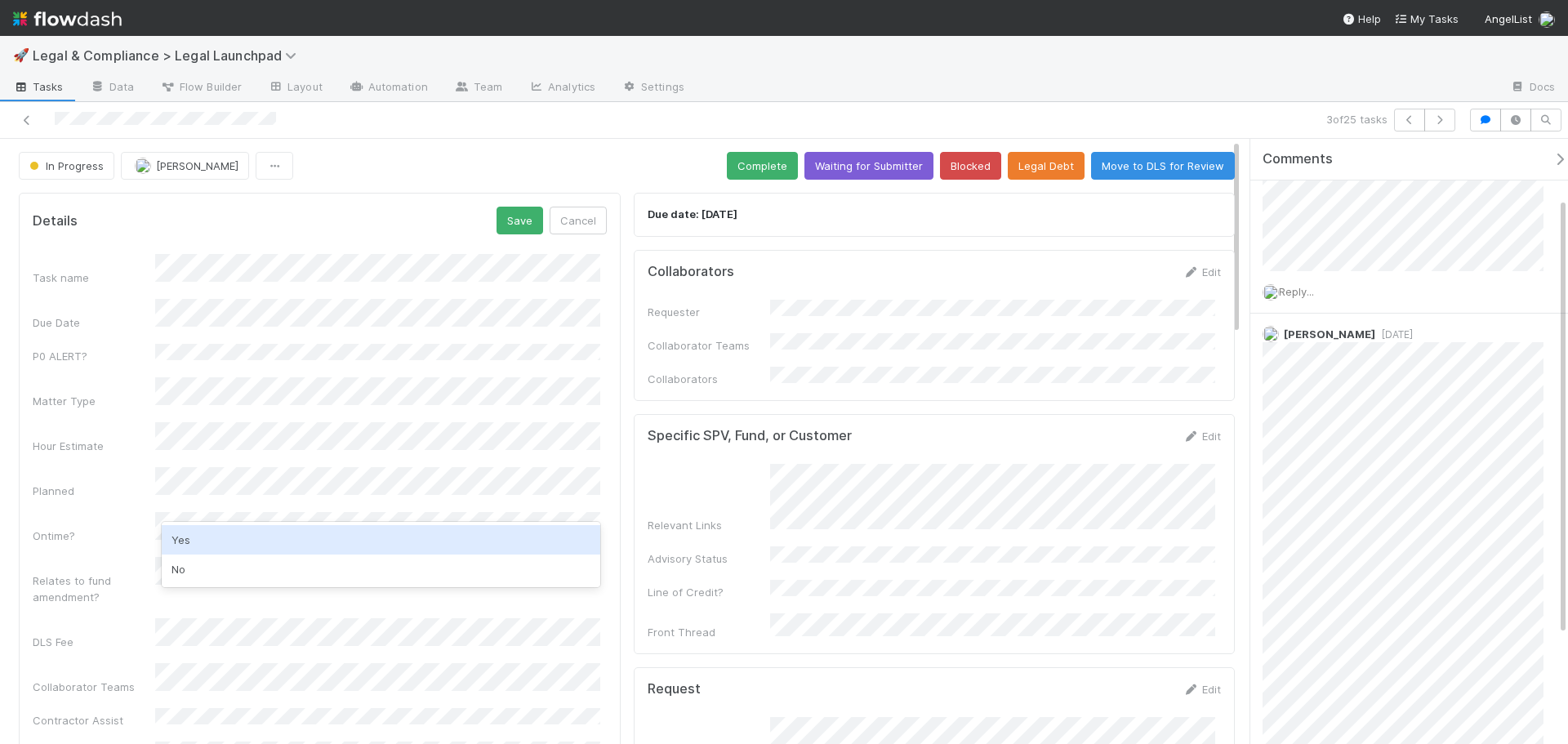
click at [239, 538] on div "Yes" at bounding box center [381, 540] width 439 height 29
click at [132, 483] on div "Task name Due Date P0 ALERT? Matter Type Hour Estimate Planned Ontime? Relates …" at bounding box center [320, 513] width 574 height 519
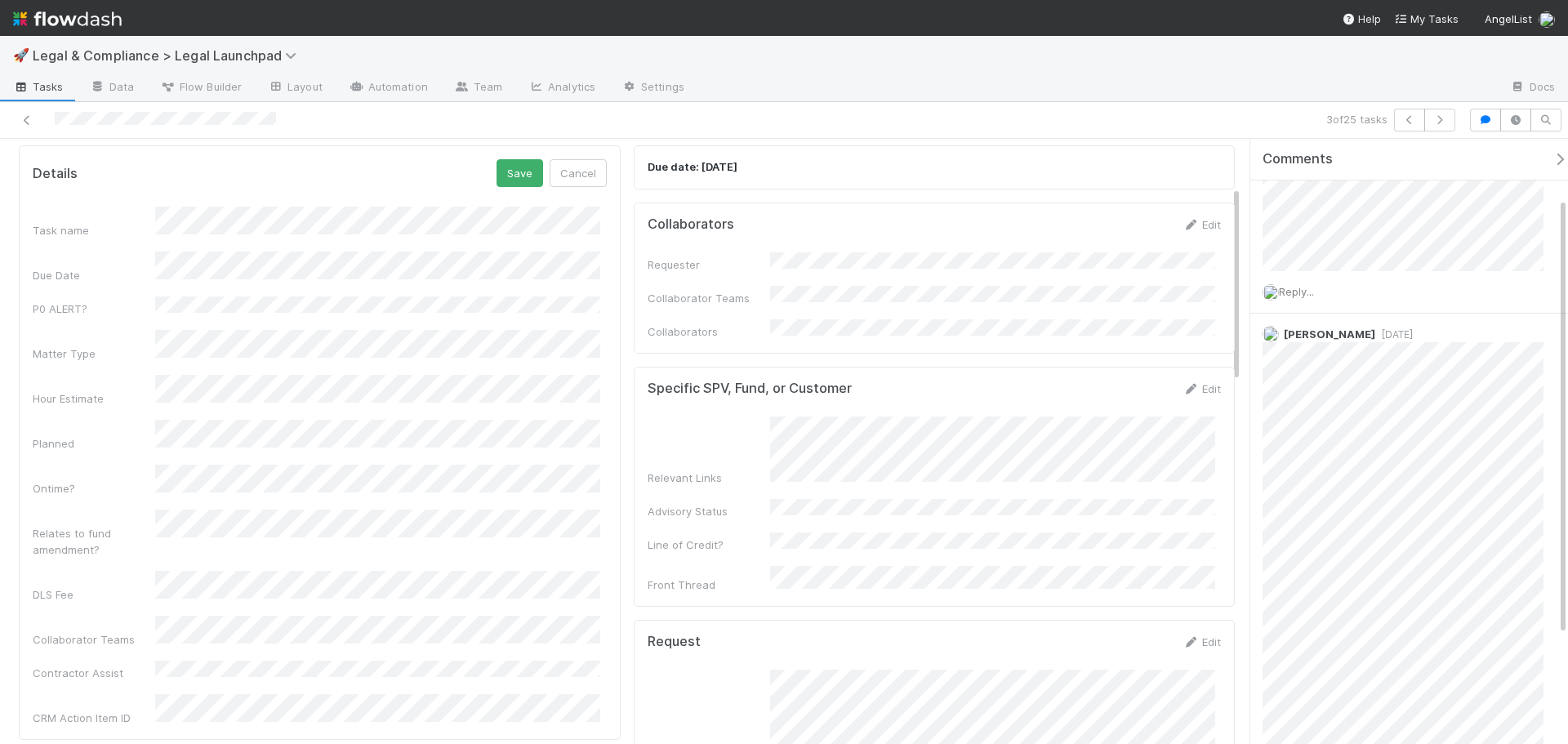
scroll to position [38, 0]
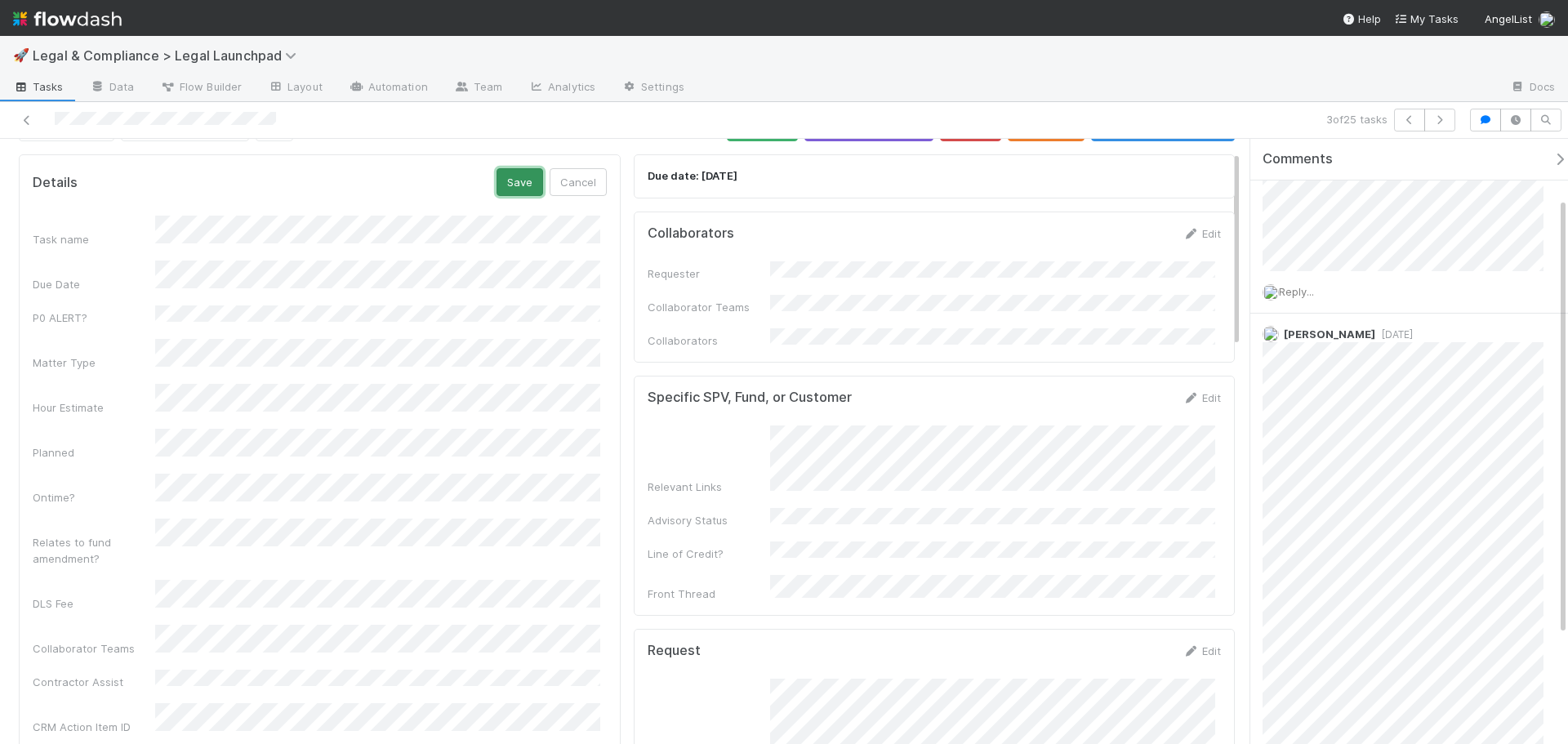
click at [517, 181] on button "Save" at bounding box center [520, 182] width 47 height 28
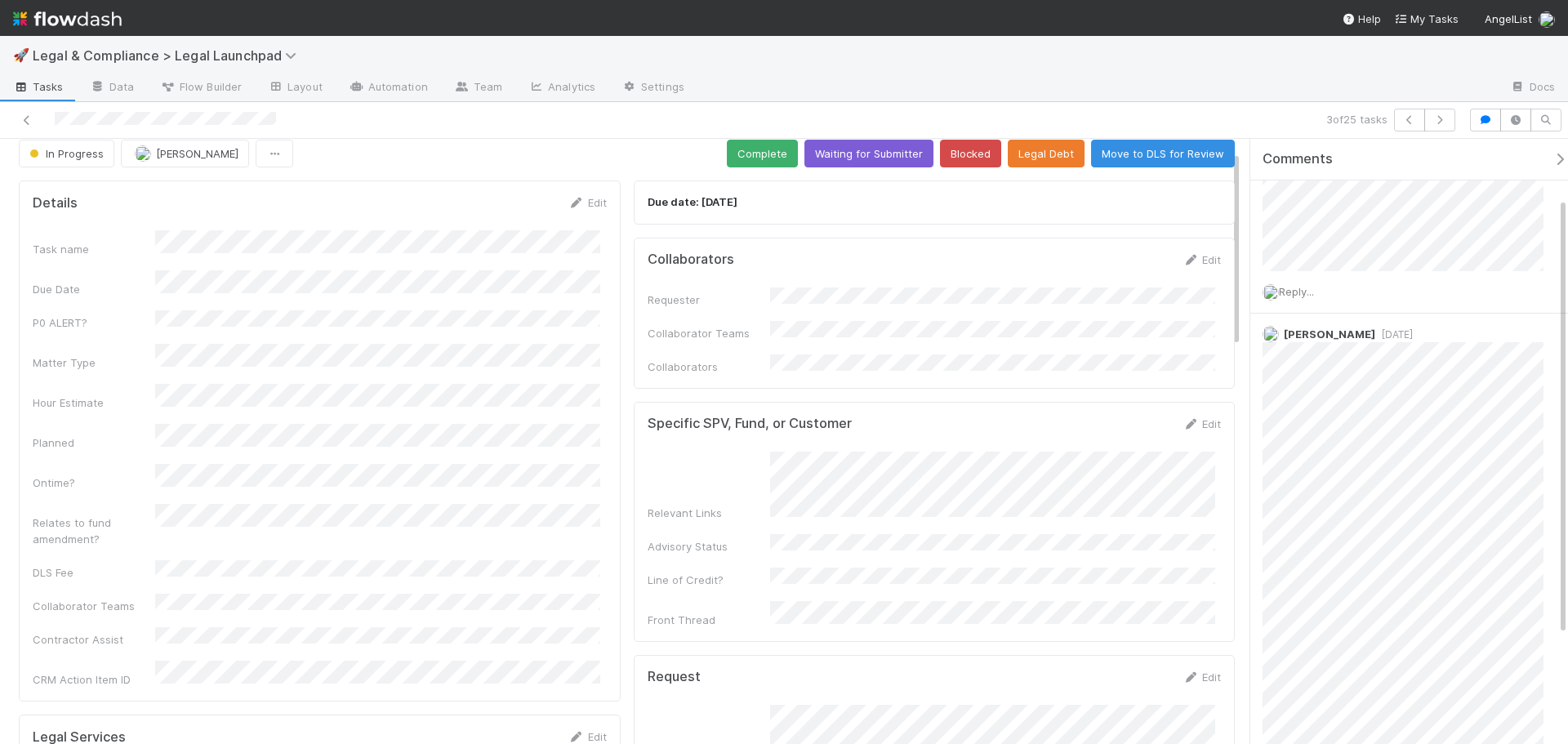
scroll to position [0, 0]
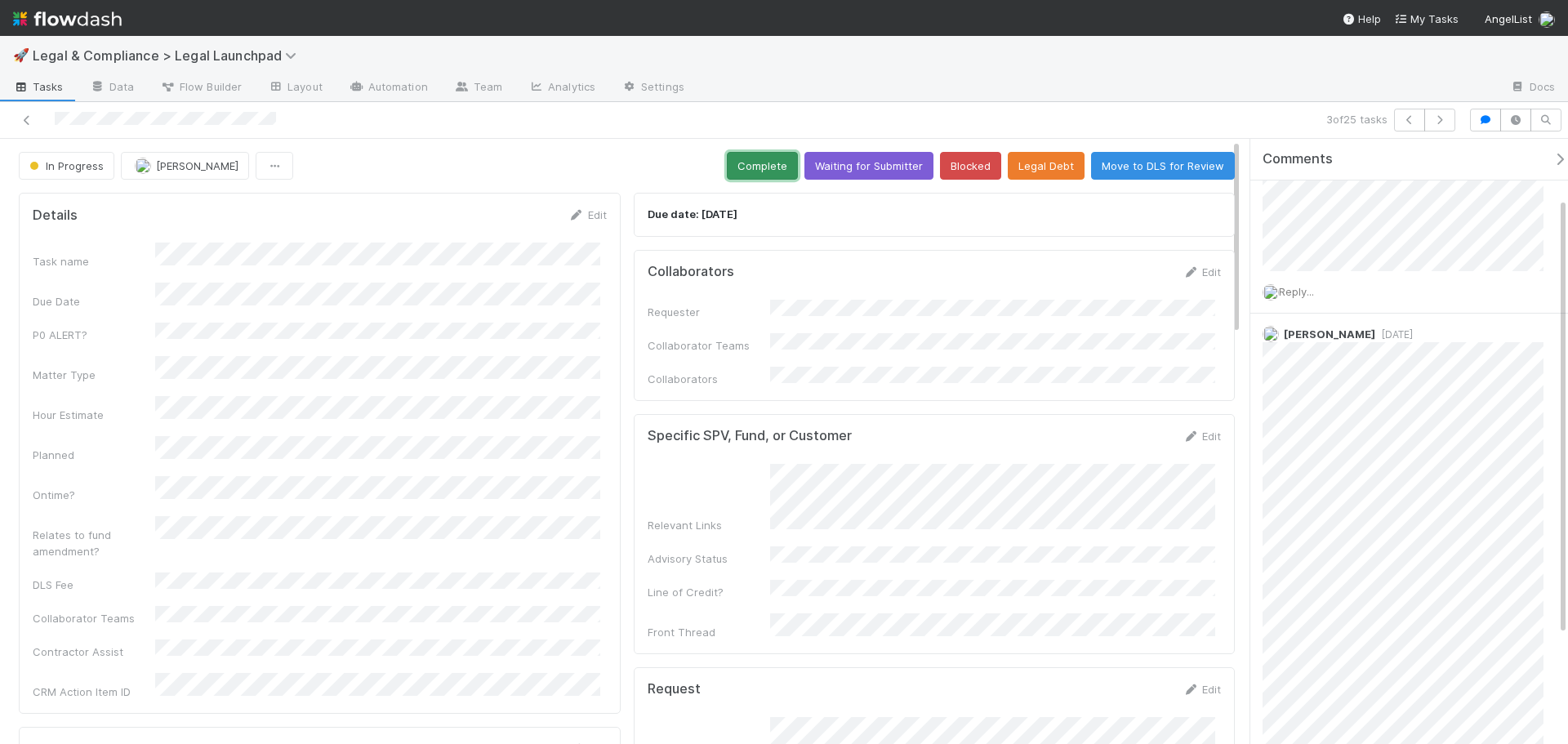
click at [750, 166] on button "Complete" at bounding box center [762, 166] width 71 height 28
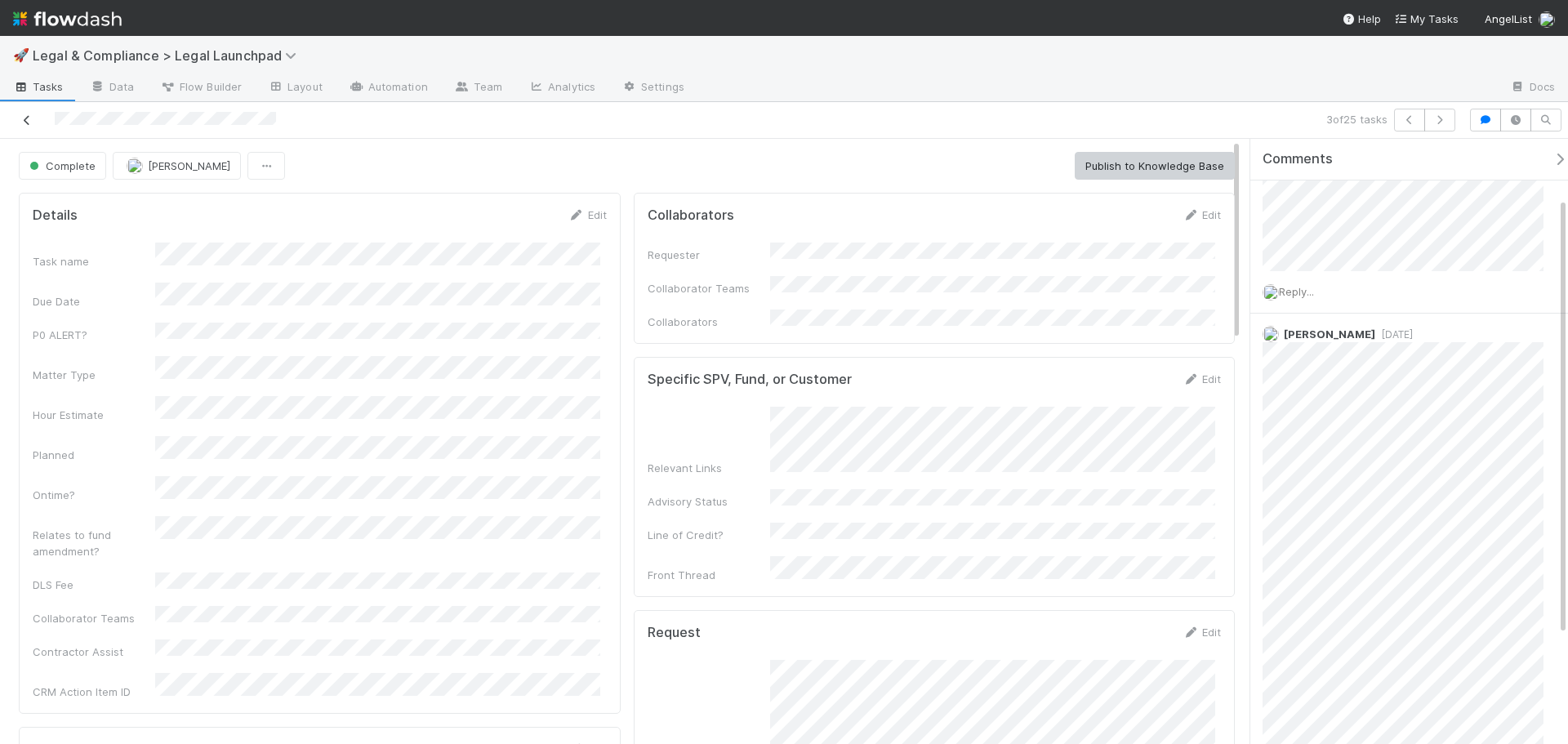
click at [25, 115] on icon at bounding box center [27, 121] width 16 height 10
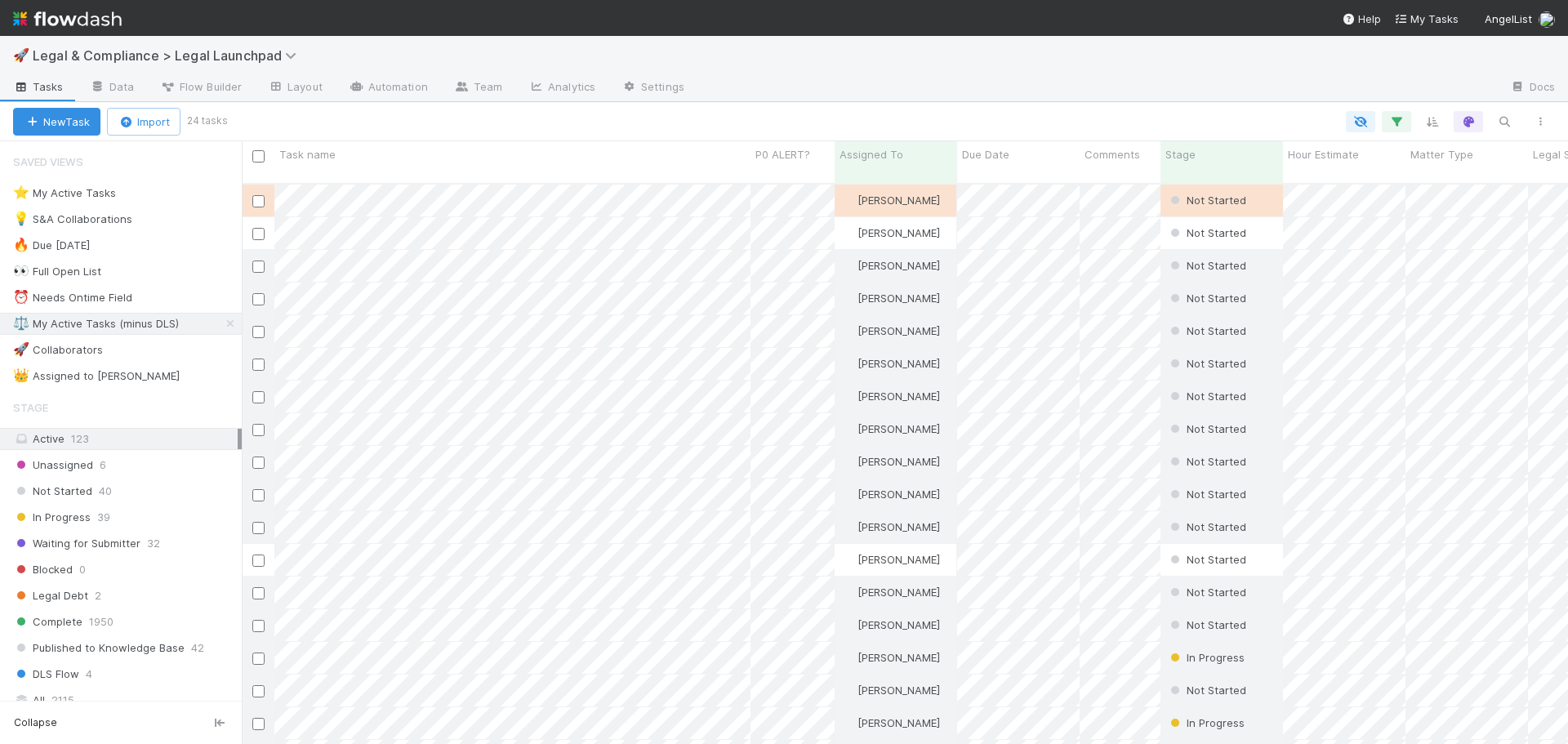
scroll to position [562, 1315]
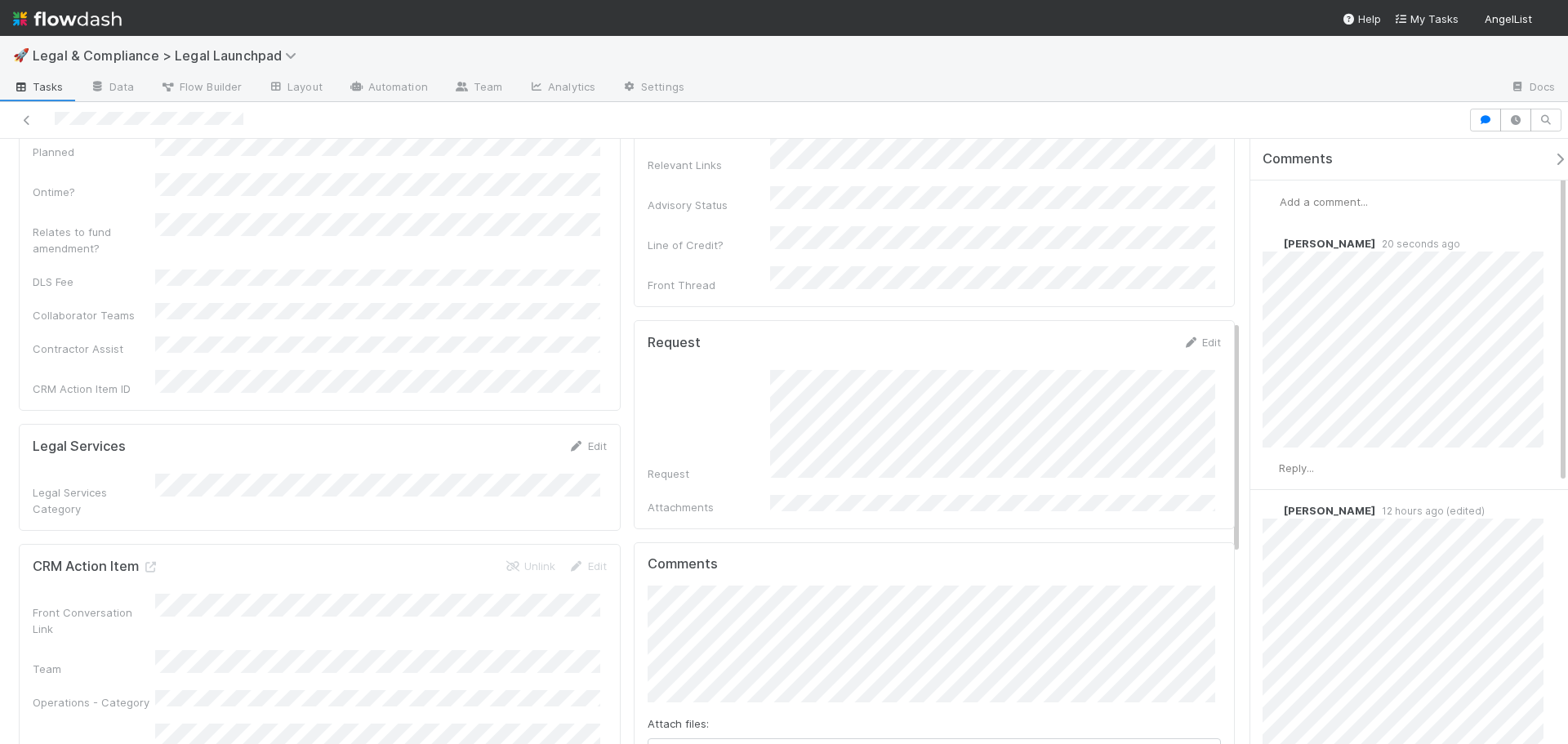
scroll to position [630, 0]
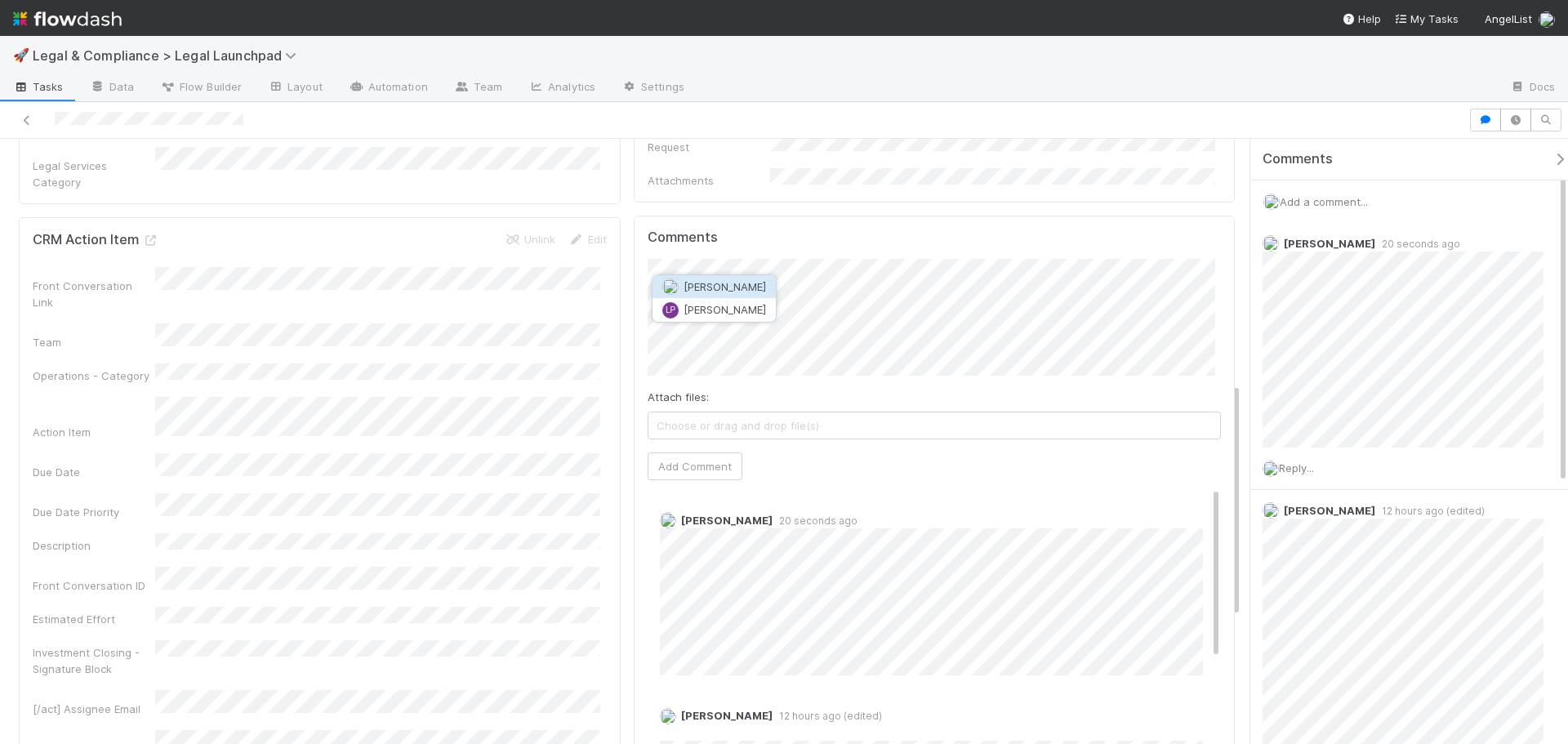
click at [758, 286] on button "Leia Slosberg" at bounding box center [715, 286] width 123 height 23
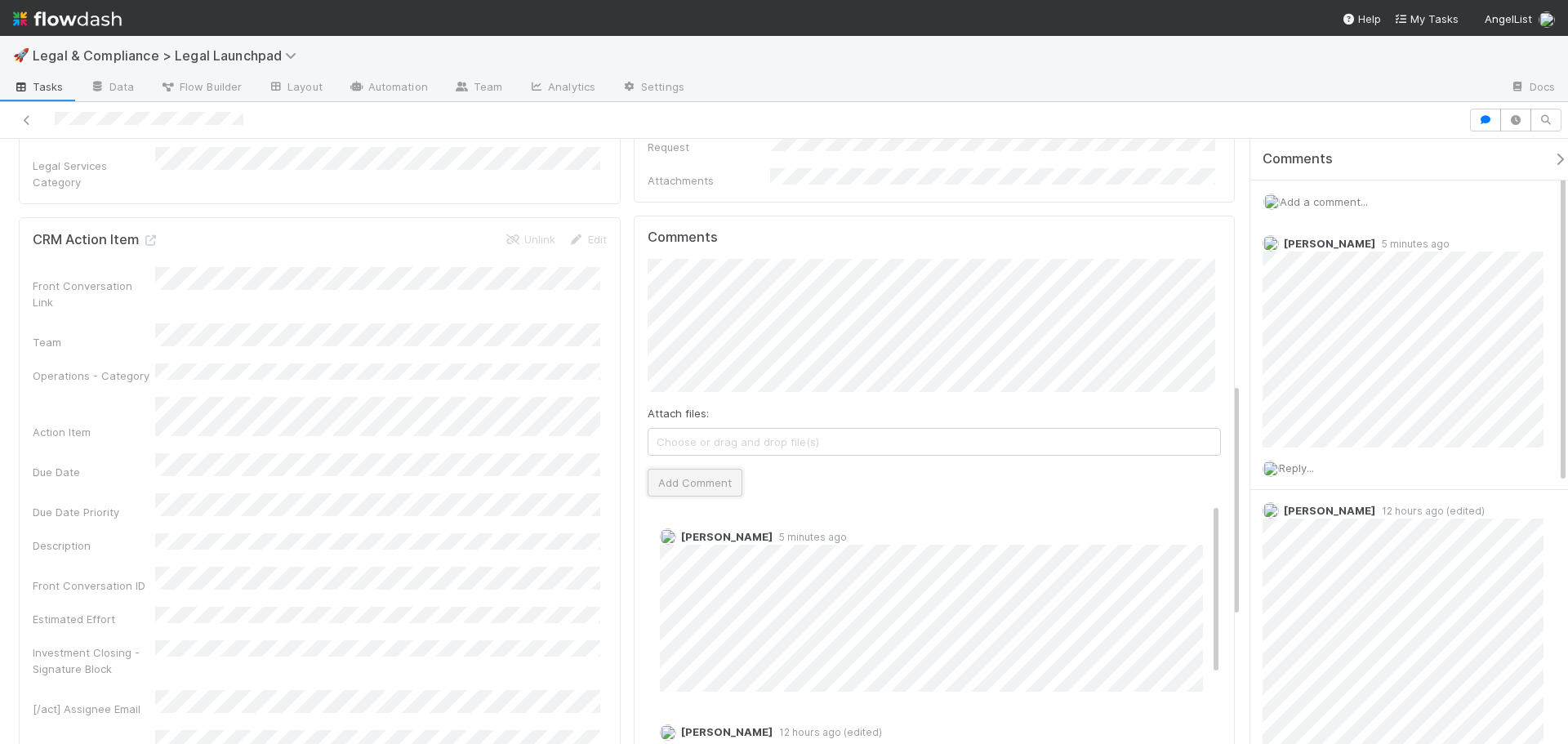
click at [724, 469] on button "Add Comment" at bounding box center [695, 483] width 95 height 28
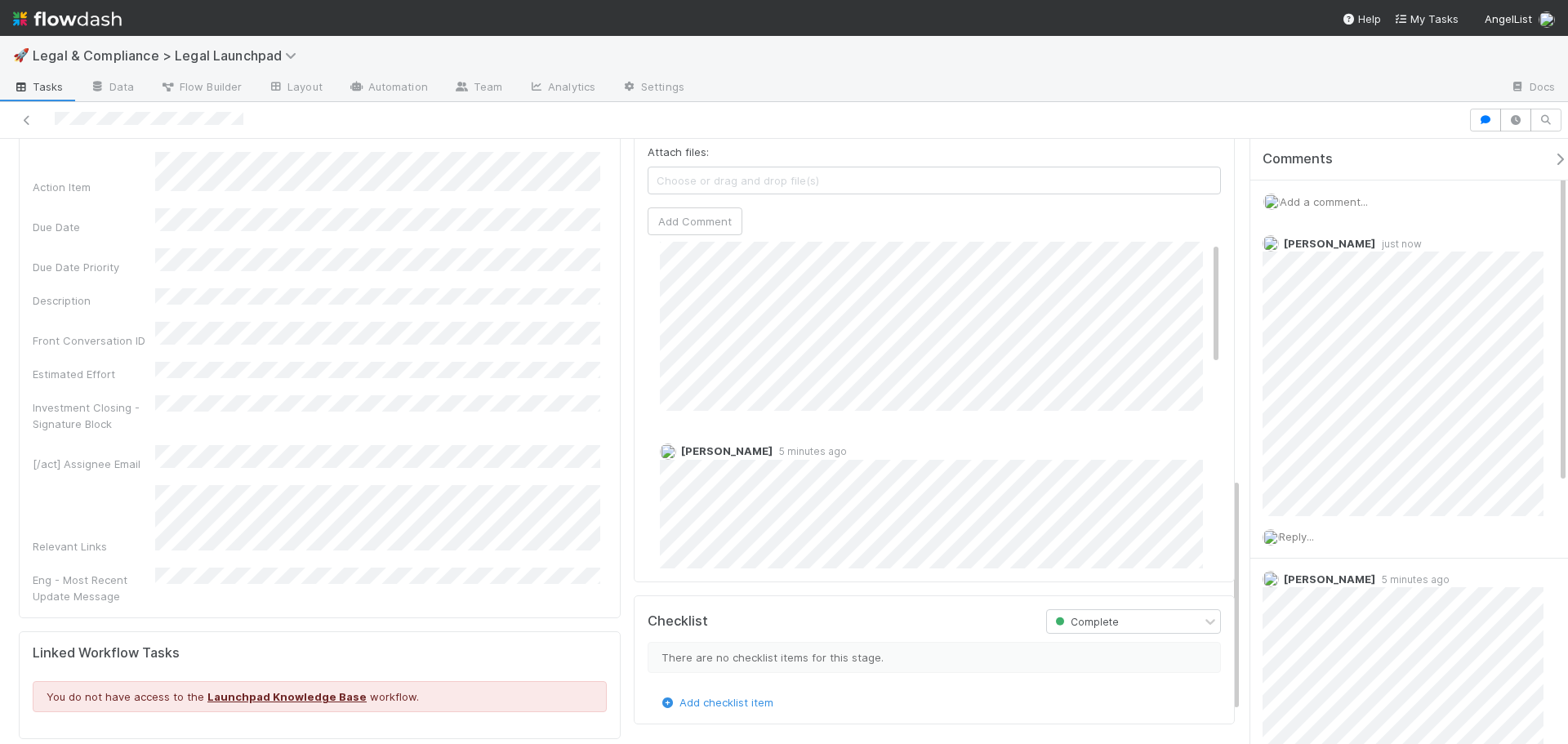
scroll to position [0, 0]
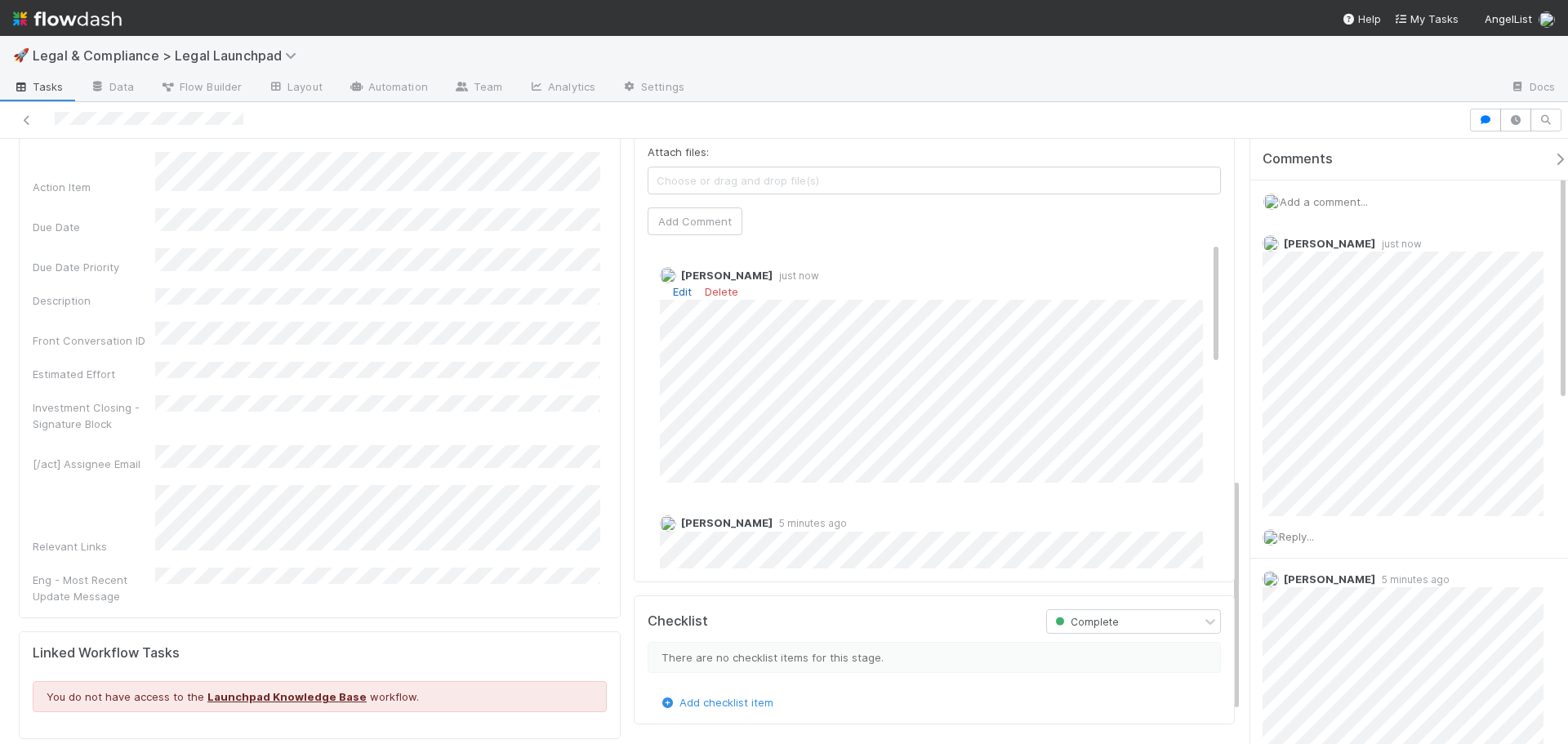
click at [677, 285] on link "Edit" at bounding box center [683, 291] width 19 height 13
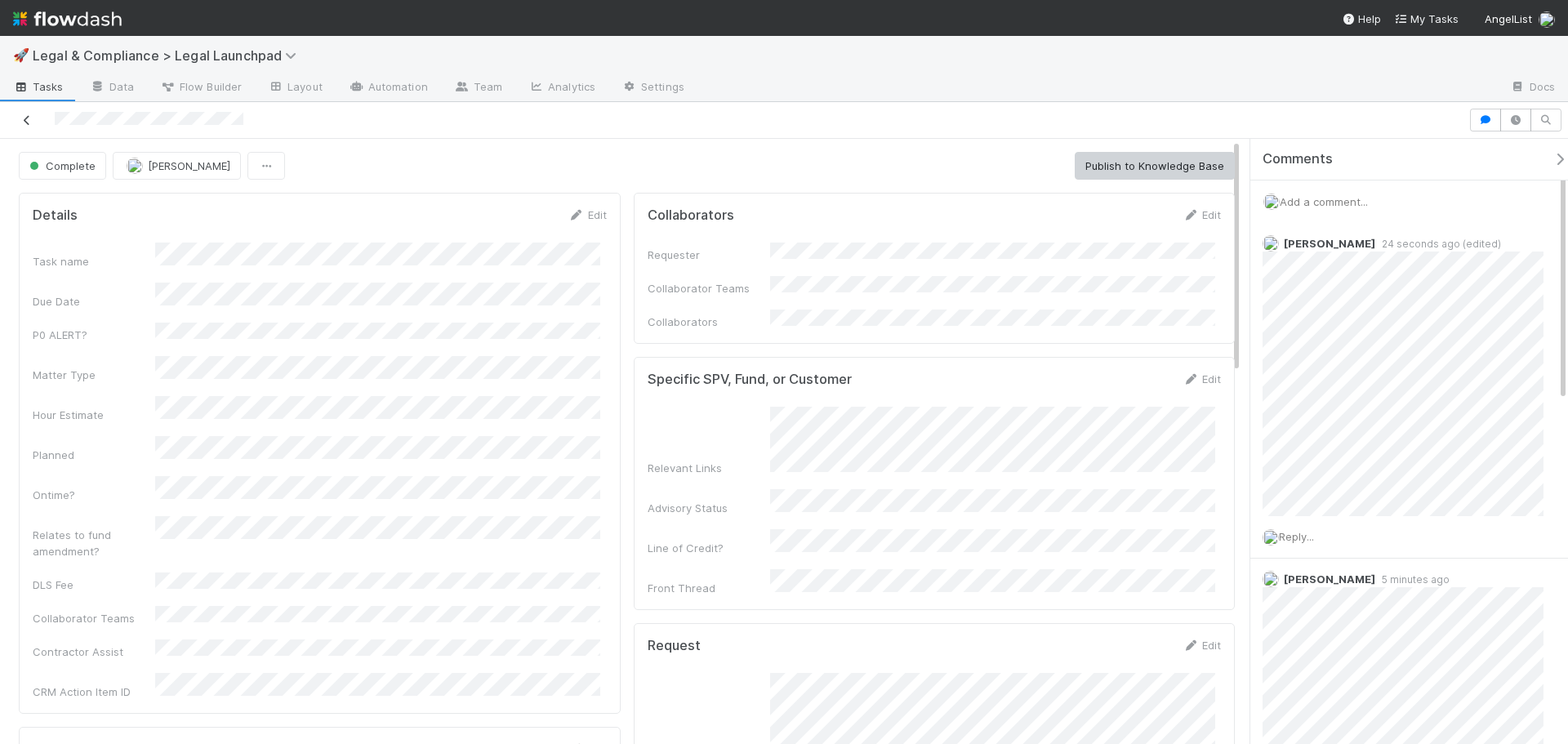
click at [33, 121] on icon at bounding box center [27, 121] width 16 height 10
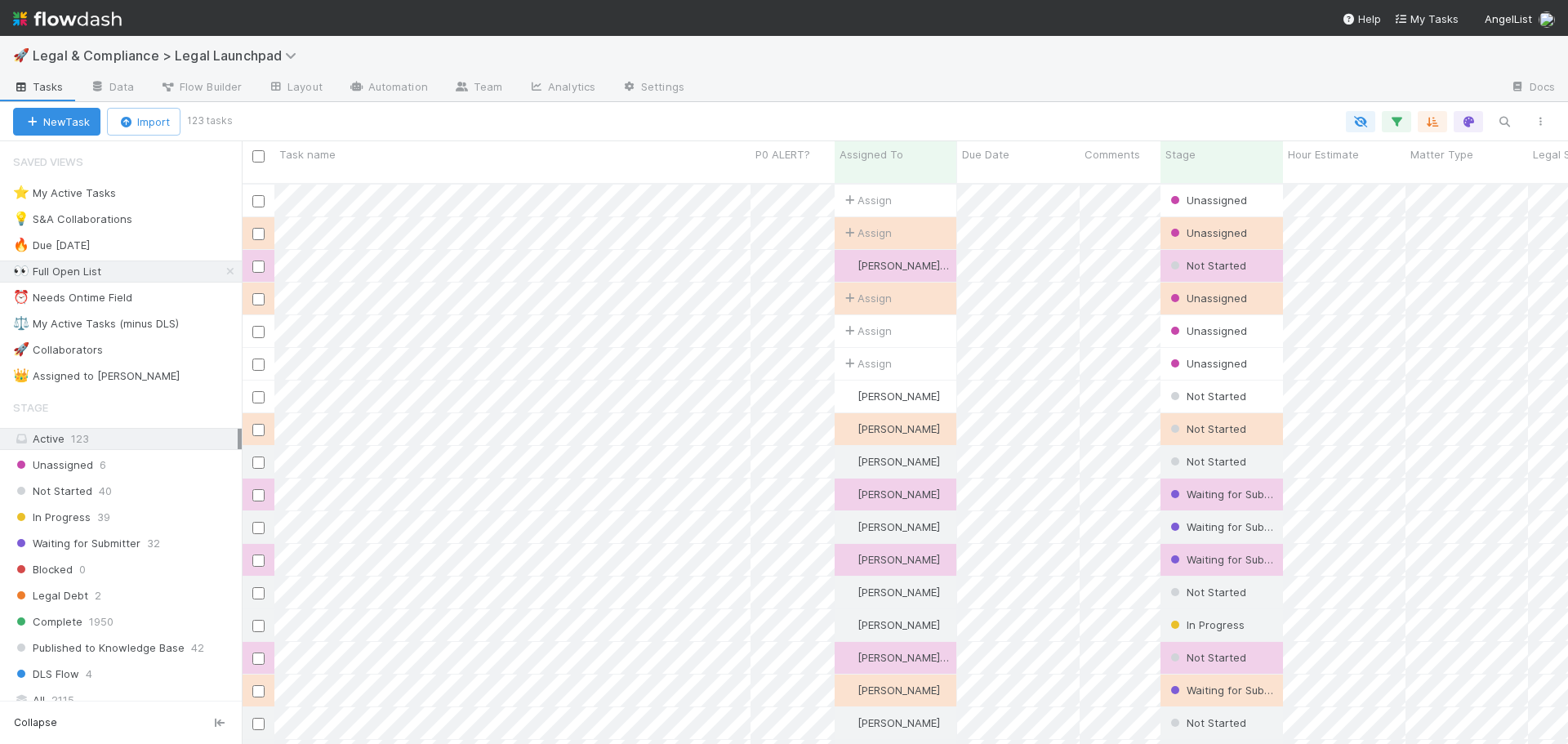
scroll to position [562, 1315]
click at [166, 329] on div "⚖️ My Active Tasks (minus DLS)" at bounding box center [95, 324] width 166 height 21
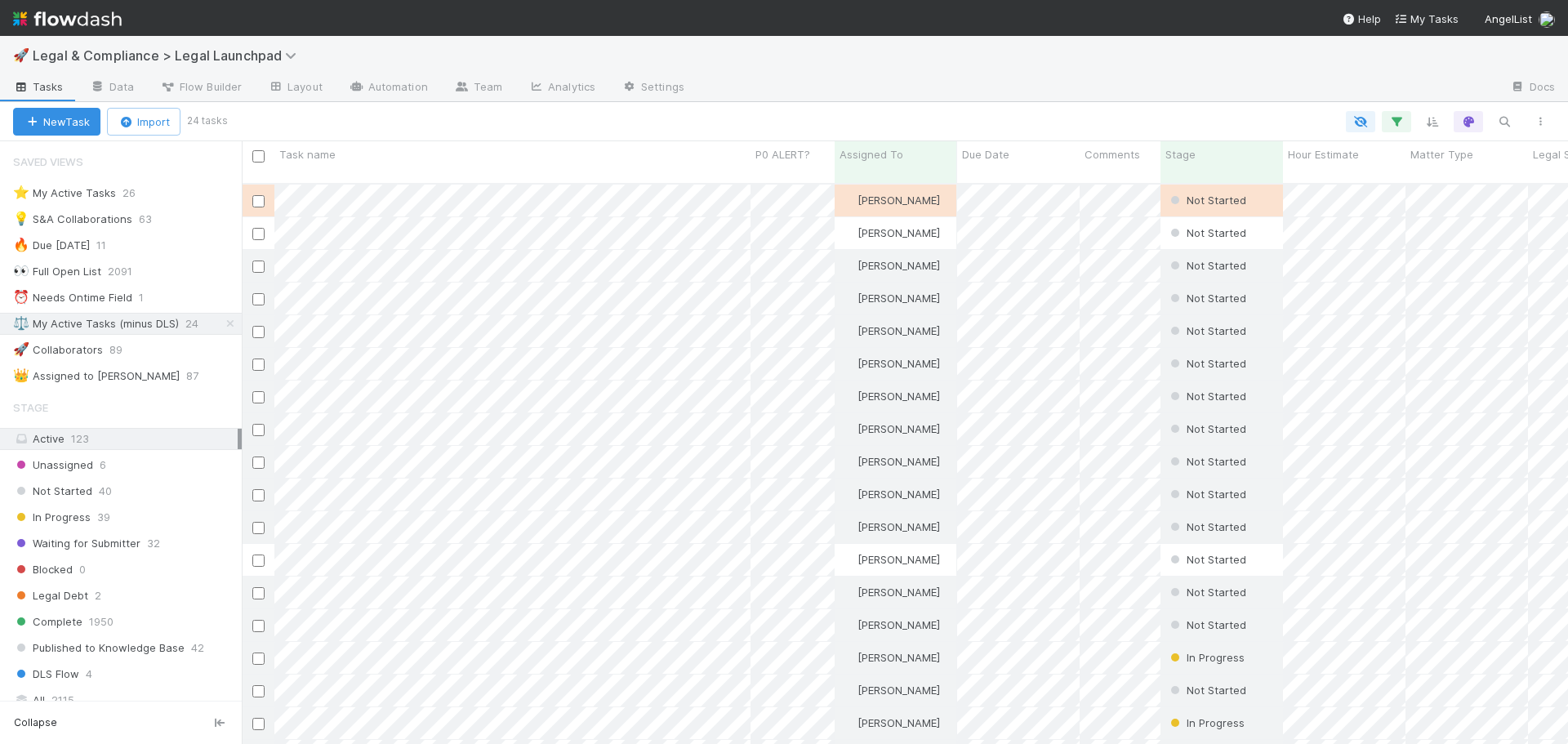
scroll to position [562, 1315]
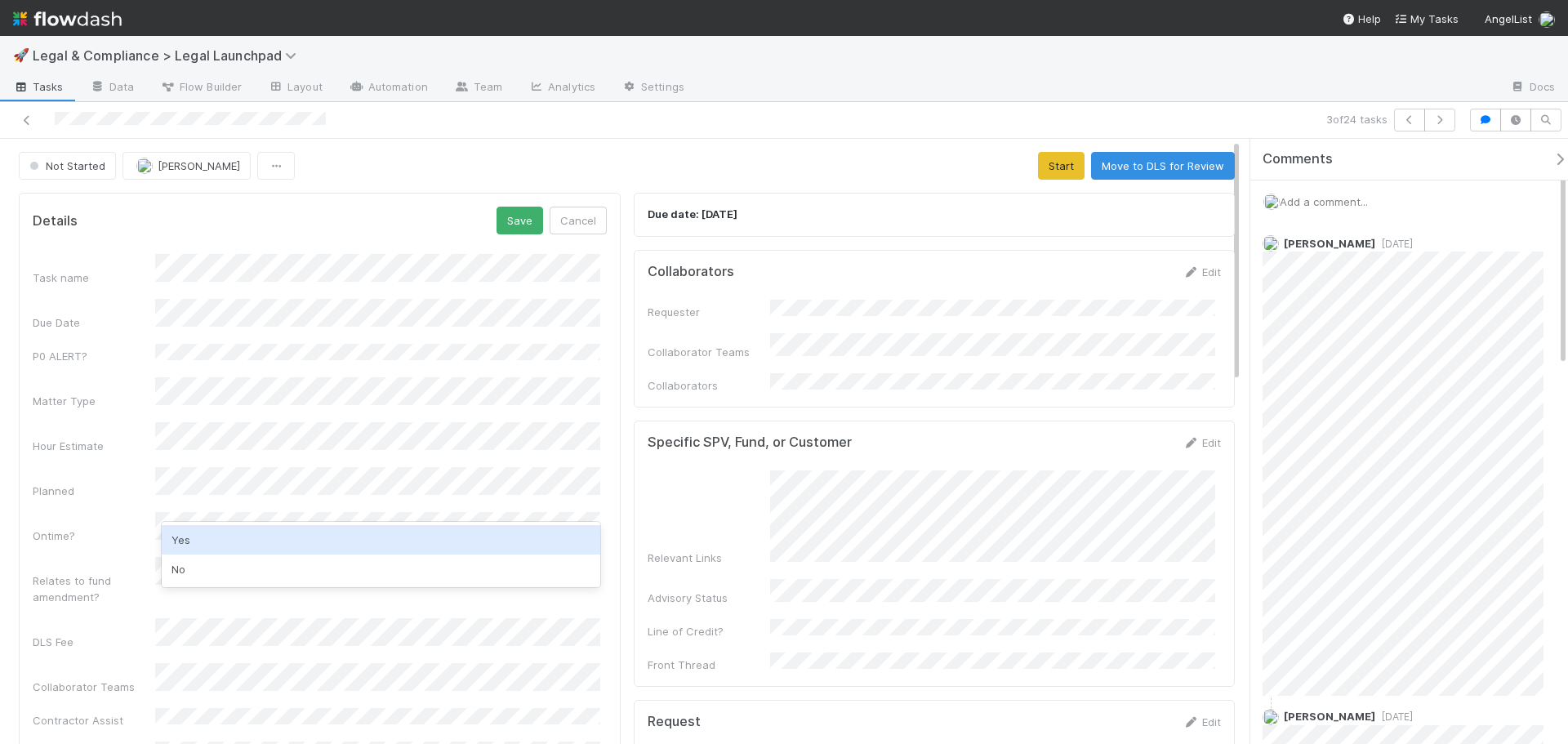
click at [207, 532] on div "Yes" at bounding box center [381, 540] width 439 height 29
click at [105, 512] on div "Ontime?" at bounding box center [320, 528] width 574 height 32
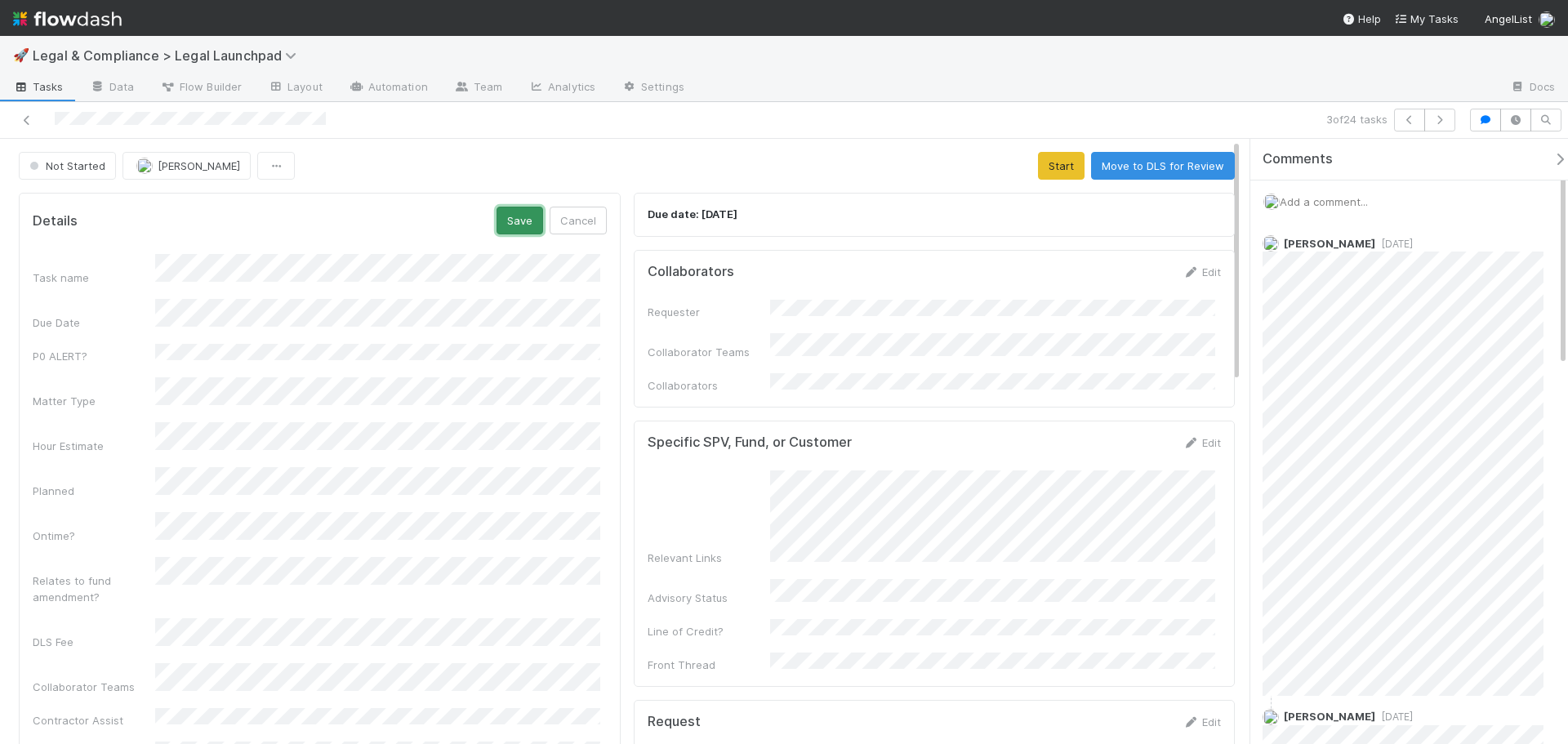
click at [512, 214] on button "Save" at bounding box center [520, 220] width 47 height 28
click at [1042, 157] on button "Start" at bounding box center [1062, 166] width 47 height 28
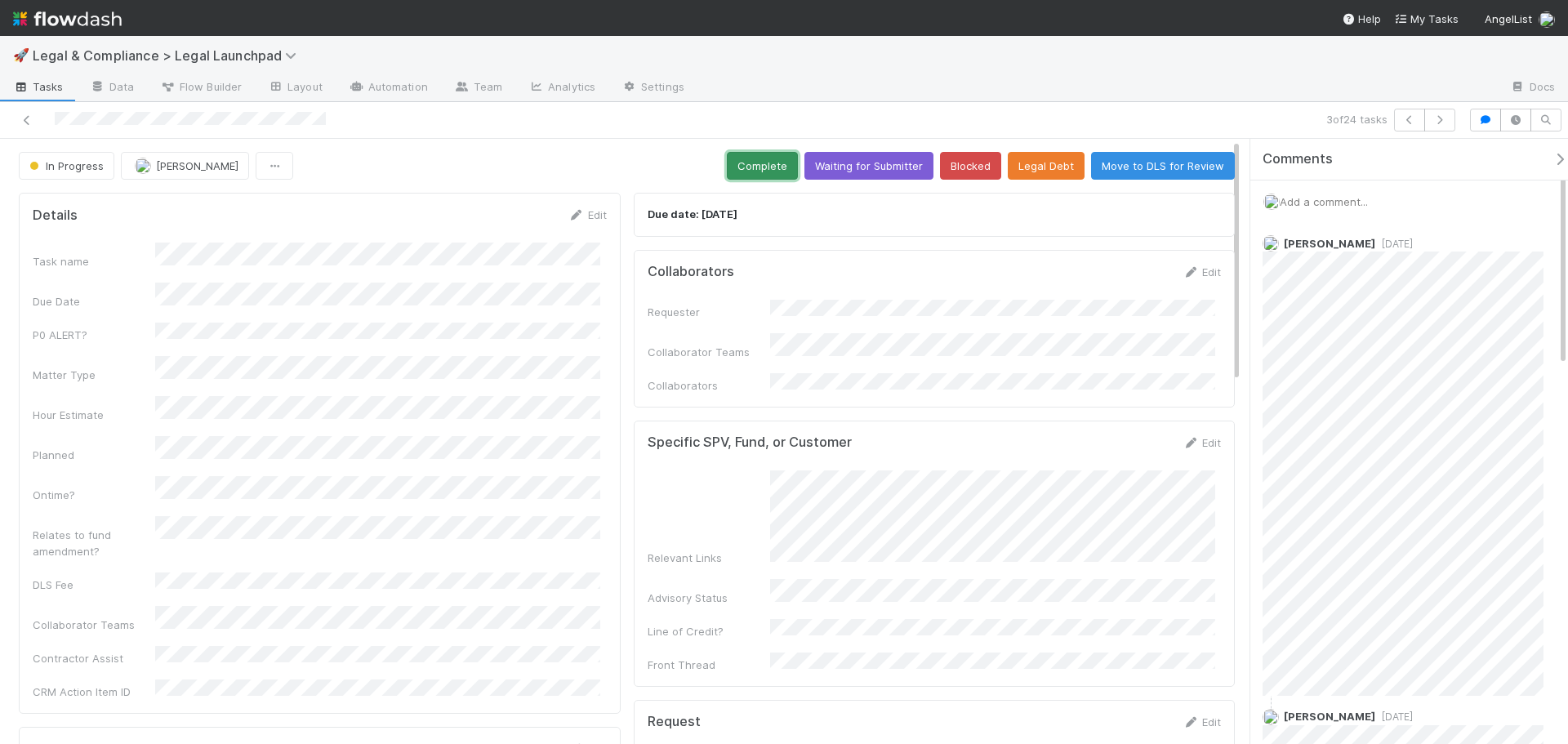
click at [751, 161] on button "Complete" at bounding box center [762, 166] width 71 height 28
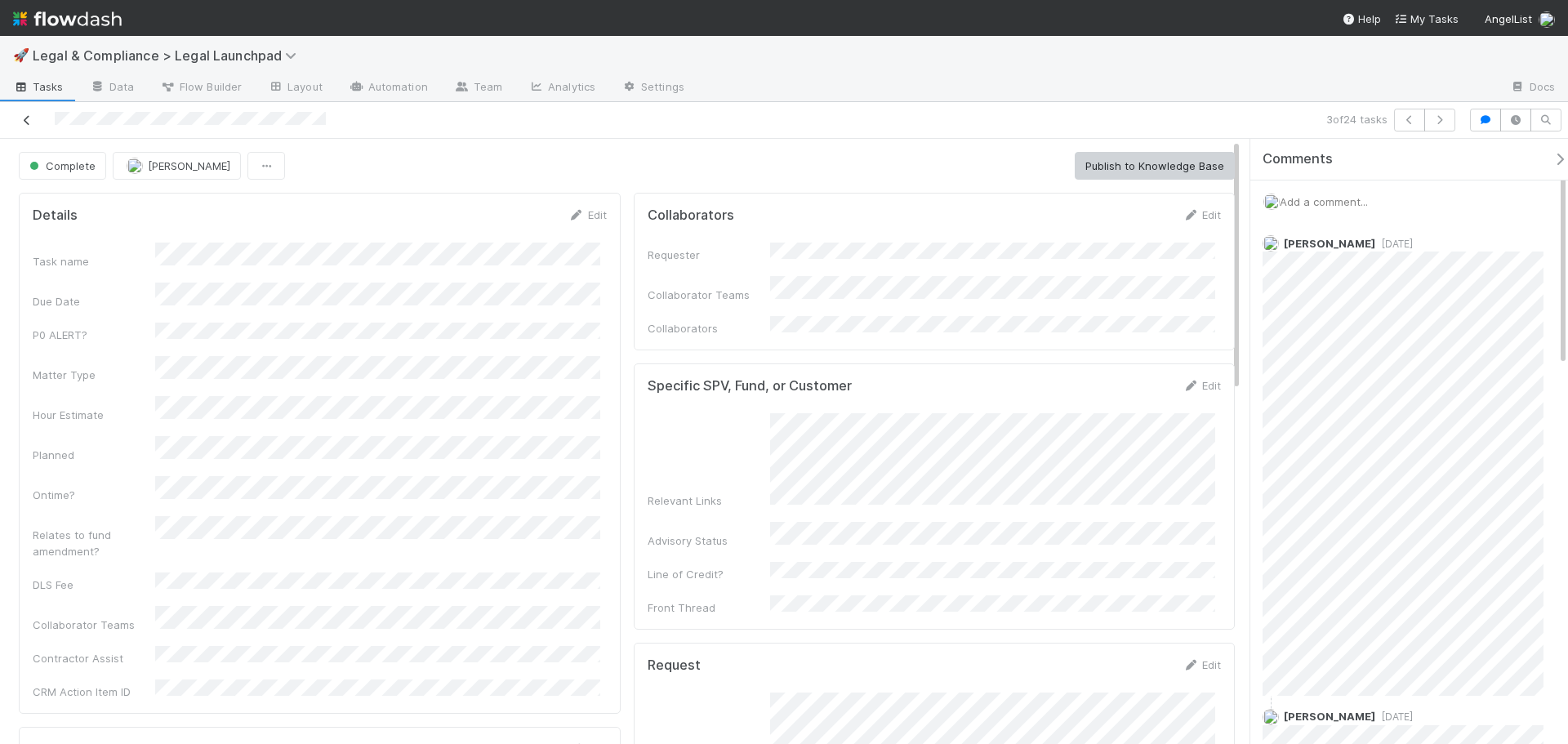
click at [27, 118] on icon at bounding box center [27, 121] width 16 height 10
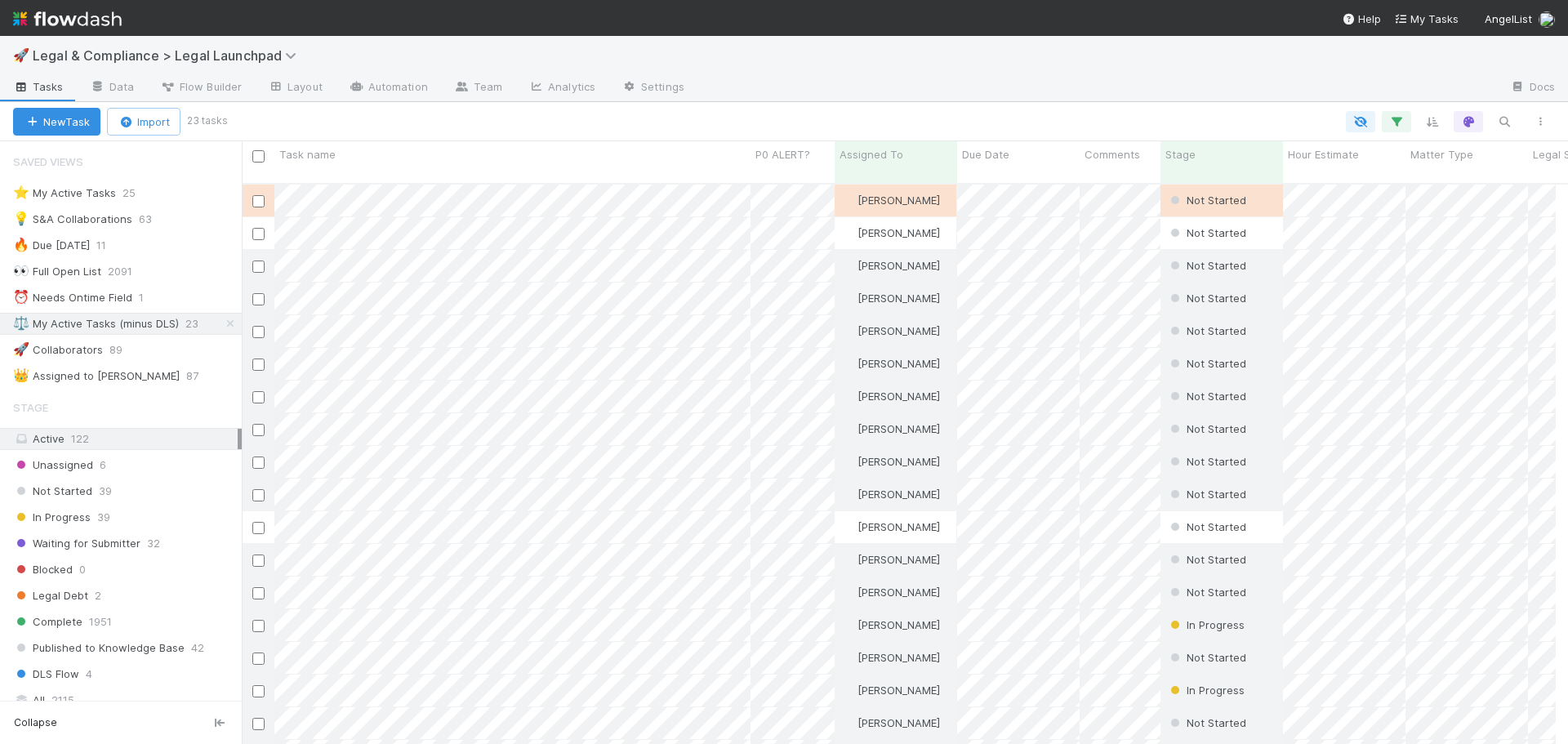
scroll to position [13, 13]
